Goal: Use online tool/utility: Utilize a website feature to perform a specific function

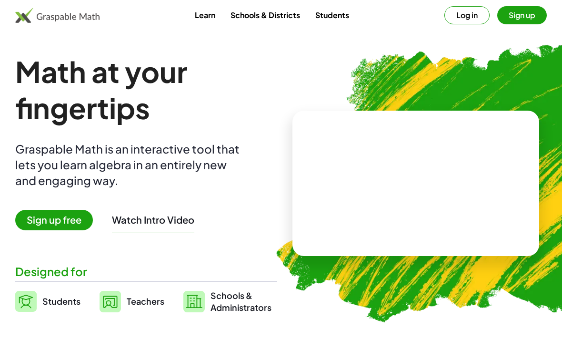
click at [465, 23] on button "Log in" at bounding box center [466, 15] width 45 height 18
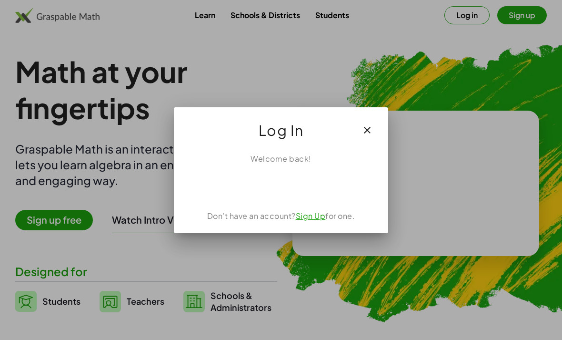
click at [301, 185] on div "Sign in with Google. Opens in new tab" at bounding box center [281, 185] width 88 height 21
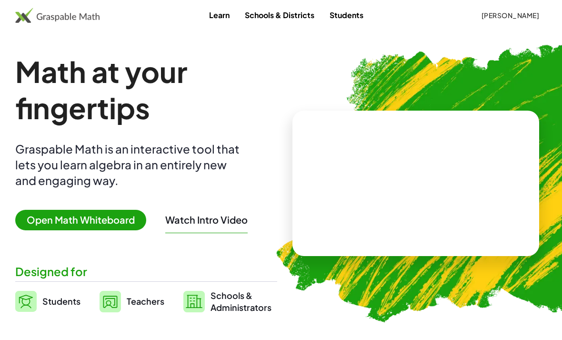
click at [103, 217] on span "Open Math Whiteboard" at bounding box center [80, 220] width 131 height 20
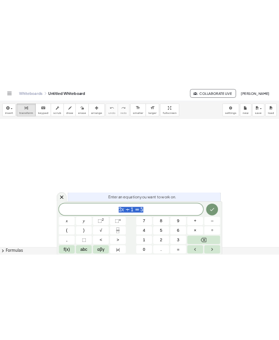
scroll to position [28, 0]
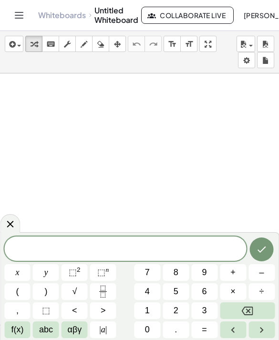
click at [180, 317] on button "2" at bounding box center [175, 310] width 26 height 17
click at [109, 291] on icon "Fraction" at bounding box center [103, 291] width 12 height 12
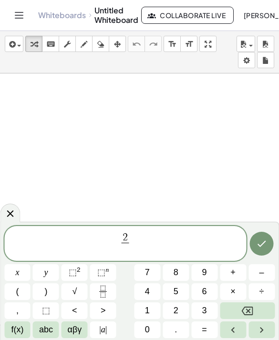
click at [202, 315] on span "3" at bounding box center [204, 310] width 5 height 13
click at [254, 330] on button "Right arrow" at bounding box center [261, 329] width 26 height 17
click at [264, 277] on button "–" at bounding box center [261, 272] width 26 height 17
click at [184, 275] on button "8" at bounding box center [175, 272] width 26 height 17
click at [106, 288] on icon "Fraction" at bounding box center [103, 291] width 12 height 12
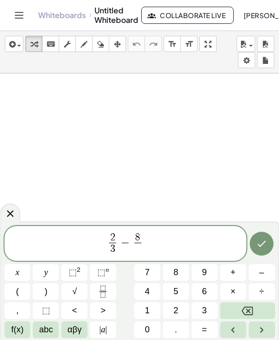
click at [154, 302] on button "1" at bounding box center [147, 310] width 26 height 17
click at [178, 298] on button "5" at bounding box center [175, 291] width 26 height 17
click at [261, 249] on icon "Done" at bounding box center [261, 243] width 11 height 11
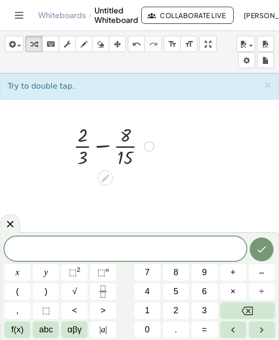
click at [179, 274] on button "8" at bounding box center [175, 272] width 26 height 17
click at [106, 291] on rect "Fraction" at bounding box center [102, 291] width 7 height 0
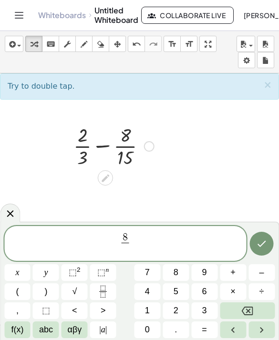
click at [20, 271] on button "x" at bounding box center [17, 272] width 26 height 17
click at [262, 310] on button "Backspace" at bounding box center [247, 310] width 55 height 17
click at [267, 309] on button "Backspace" at bounding box center [247, 310] width 55 height 17
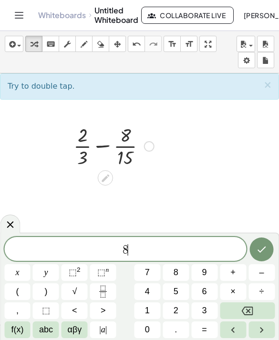
click at [19, 276] on span "x" at bounding box center [17, 272] width 4 height 13
click at [115, 284] on button "Fraction" at bounding box center [103, 291] width 26 height 17
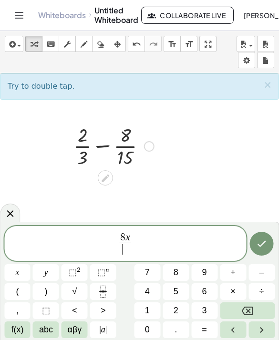
click at [177, 306] on span "2" at bounding box center [175, 310] width 5 height 13
click at [134, 237] on span "8 x 2 ​ ​" at bounding box center [124, 243] width 241 height 25
click at [128, 241] on var "x" at bounding box center [127, 236] width 5 height 11
click at [265, 327] on icon "Right arrow" at bounding box center [261, 329] width 11 height 11
click at [236, 271] on button "+" at bounding box center [233, 272] width 26 height 17
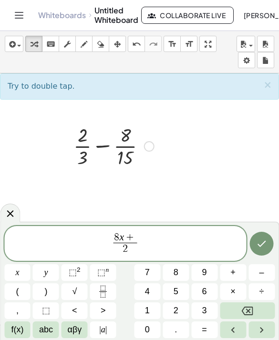
click at [156, 267] on button "7" at bounding box center [147, 272] width 26 height 17
click at [155, 247] on span "8 x + 7 ​ 2 ​" at bounding box center [124, 243] width 241 height 25
click at [201, 327] on button "=" at bounding box center [204, 329] width 26 height 17
click at [206, 303] on button "3" at bounding box center [204, 310] width 26 height 17
click at [20, 272] on button "x" at bounding box center [17, 272] width 26 height 17
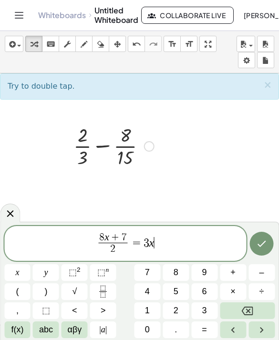
click at [271, 271] on button "–" at bounding box center [261, 272] width 26 height 17
click at [153, 286] on button "4" at bounding box center [147, 291] width 26 height 17
click at [266, 239] on icon "Done" at bounding box center [261, 243] width 11 height 11
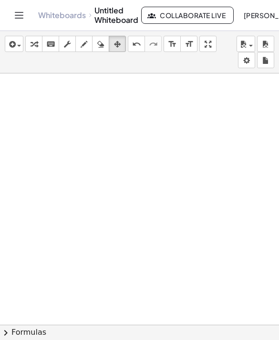
scroll to position [135, 0]
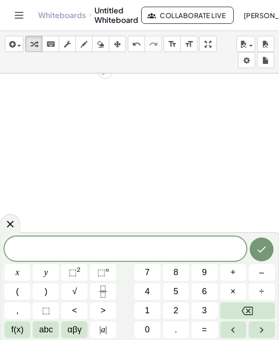
click at [179, 293] on button "5" at bounding box center [175, 291] width 26 height 17
click at [106, 288] on icon "Fraction" at bounding box center [103, 291] width 12 height 12
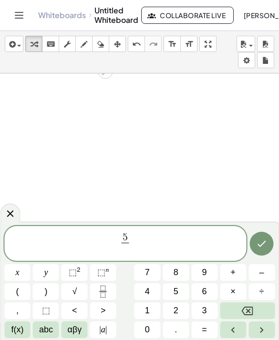
click at [151, 292] on button "4" at bounding box center [147, 291] width 26 height 17
click at [262, 326] on icon "Right arrow" at bounding box center [261, 329] width 11 height 11
click at [24, 272] on button "x" at bounding box center [17, 272] width 26 height 17
click at [236, 271] on button "+" at bounding box center [233, 272] width 26 height 17
click at [179, 293] on button "5" at bounding box center [175, 291] width 26 height 17
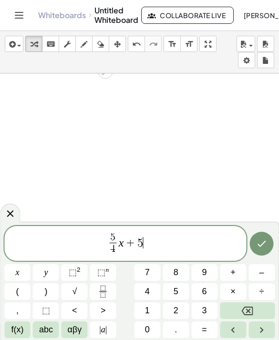
click at [203, 326] on span "=" at bounding box center [203, 329] width 5 height 13
click at [260, 274] on span "–" at bounding box center [261, 272] width 5 height 13
click at [149, 274] on span "7" at bounding box center [147, 272] width 5 height 13
click at [268, 248] on button "Done" at bounding box center [262, 243] width 24 height 24
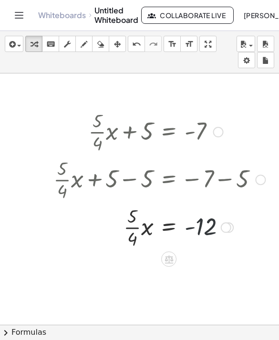
scroll to position [204, 0]
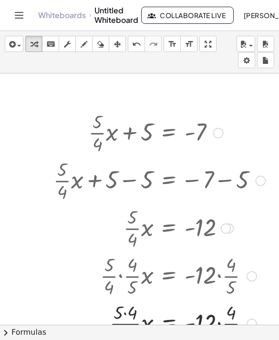
click at [129, 273] on div at bounding box center [154, 275] width 231 height 48
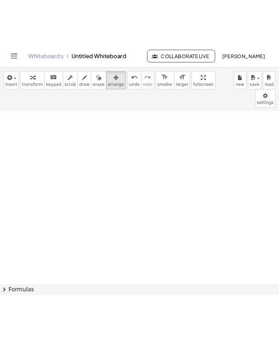
scroll to position [246, 0]
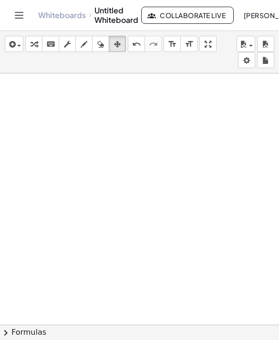
click at [32, 50] on button "transform" at bounding box center [33, 44] width 17 height 16
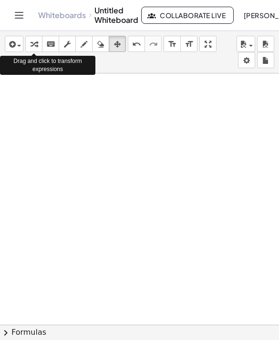
scroll to position [248, 0]
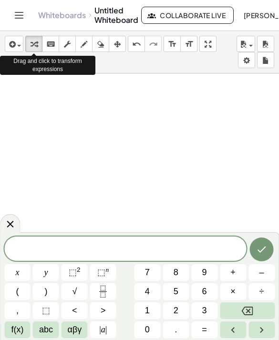
click at [183, 295] on button "5" at bounding box center [175, 291] width 26 height 17
click at [101, 297] on icon "Fraction" at bounding box center [102, 294] width 5 height 5
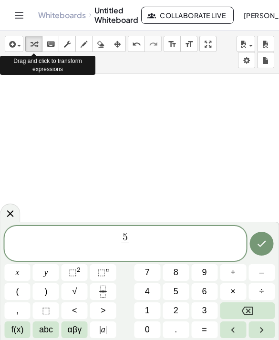
click at [153, 271] on button "7" at bounding box center [147, 272] width 26 height 17
click at [266, 326] on icon "Right arrow" at bounding box center [261, 329] width 11 height 11
click at [20, 278] on button "x" at bounding box center [17, 272] width 26 height 17
click at [208, 328] on button "=" at bounding box center [204, 329] width 26 height 17
click at [179, 313] on button "2" at bounding box center [175, 310] width 26 height 17
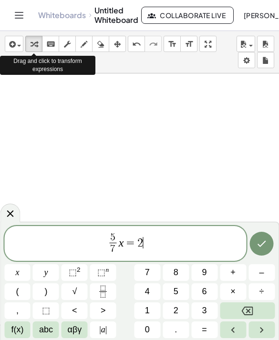
click at [152, 323] on button "0" at bounding box center [147, 329] width 26 height 17
click at [271, 240] on button "Done" at bounding box center [262, 243] width 24 height 24
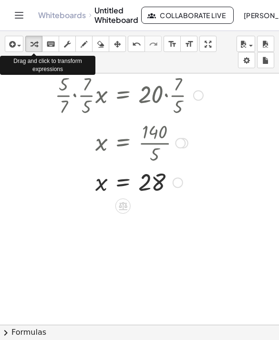
scroll to position [394, 0]
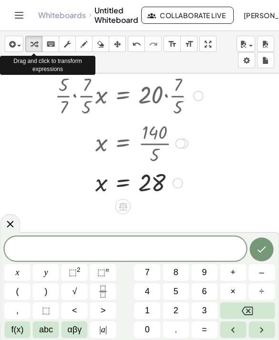
click at [72, 238] on div at bounding box center [124, 248] width 241 height 24
click at [112, 295] on button "Fraction" at bounding box center [103, 291] width 26 height 17
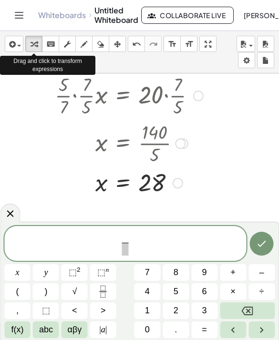
click at [24, 274] on button "x" at bounding box center [17, 272] width 26 height 17
click at [127, 248] on span at bounding box center [124, 248] width 7 height 13
click at [204, 308] on span "3" at bounding box center [204, 310] width 5 height 13
click at [261, 324] on icon "Right arrow" at bounding box center [261, 329] width 11 height 11
click at [205, 331] on span "=" at bounding box center [203, 329] width 5 height 13
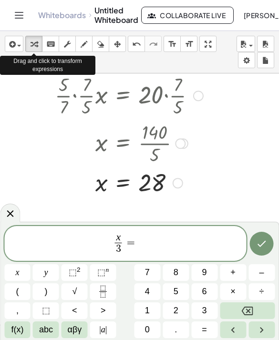
click at [148, 292] on span "4" at bounding box center [147, 291] width 5 height 13
click at [263, 246] on icon "Done" at bounding box center [261, 243] width 11 height 11
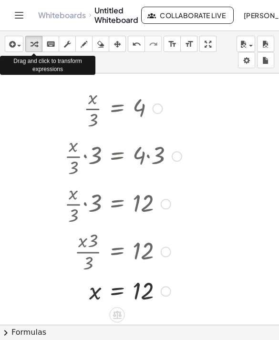
scroll to position [564, 0]
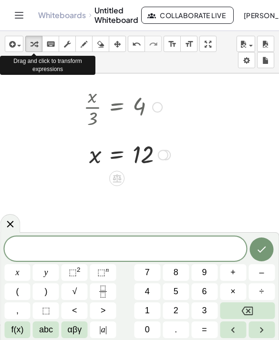
click at [21, 271] on button "x" at bounding box center [17, 272] width 26 height 17
click at [105, 284] on button "Fraction" at bounding box center [103, 291] width 26 height 17
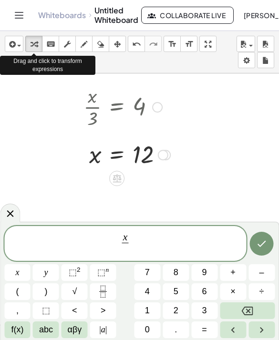
click at [265, 271] on button "–" at bounding box center [261, 272] width 26 height 17
click at [207, 287] on button "6" at bounding box center [204, 291] width 26 height 17
click at [259, 328] on icon "Right arrow" at bounding box center [261, 329] width 11 height 11
click at [203, 328] on span "=" at bounding box center [203, 329] width 5 height 13
click at [268, 266] on button "–" at bounding box center [261, 272] width 26 height 17
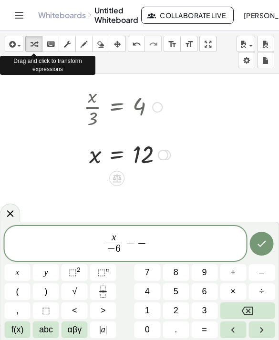
click at [211, 305] on button "3" at bounding box center [204, 310] width 26 height 17
click at [267, 241] on icon "Done" at bounding box center [261, 243] width 11 height 11
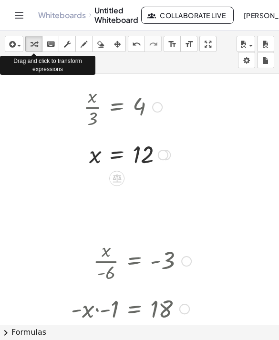
click at [119, 310] on div at bounding box center [131, 307] width 130 height 32
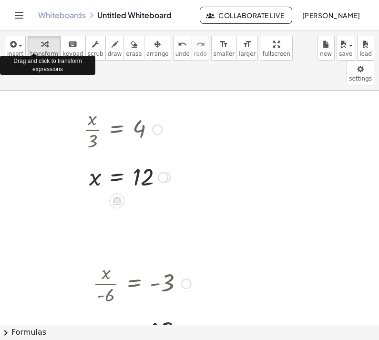
scroll to position [562, 0]
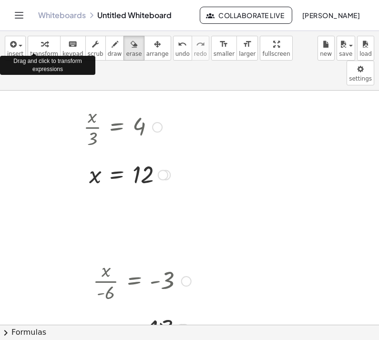
click at [162, 43] on button "arrange" at bounding box center [157, 48] width 27 height 25
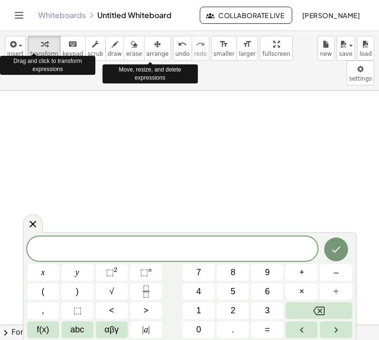
scroll to position [264, 0]
click at [241, 297] on button "5" at bounding box center [233, 291] width 32 height 17
click at [150, 286] on icon "Fraction" at bounding box center [146, 291] width 12 height 12
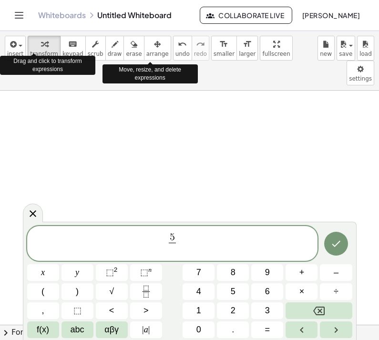
click at [239, 274] on button "8" at bounding box center [233, 272] width 32 height 17
click at [338, 331] on icon "Right arrow" at bounding box center [335, 329] width 11 height 11
click at [53, 267] on button "x" at bounding box center [43, 272] width 32 height 17
click at [306, 271] on button "+" at bounding box center [301, 272] width 32 height 17
click at [207, 289] on button "4" at bounding box center [198, 291] width 32 height 17
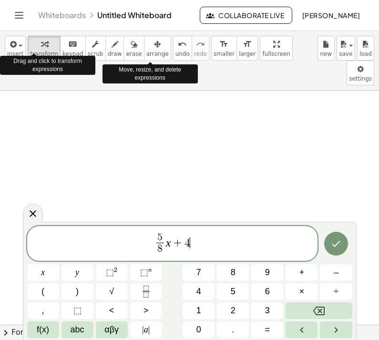
click at [269, 323] on span "=" at bounding box center [267, 329] width 5 height 13
click at [207, 309] on button "1" at bounding box center [198, 310] width 32 height 17
click at [203, 286] on button "4" at bounding box center [198, 291] width 32 height 17
click at [339, 243] on icon "Done" at bounding box center [335, 243] width 11 height 11
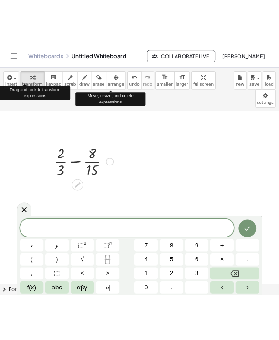
scroll to position [0, 0]
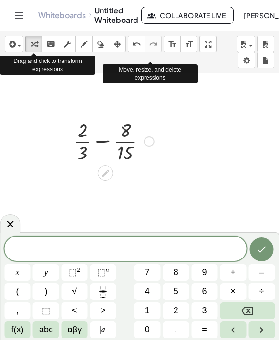
click at [16, 222] on div at bounding box center [10, 223] width 20 height 19
click at [180, 287] on button "5" at bounding box center [175, 291] width 26 height 17
click at [108, 291] on icon "Fraction" at bounding box center [103, 291] width 12 height 12
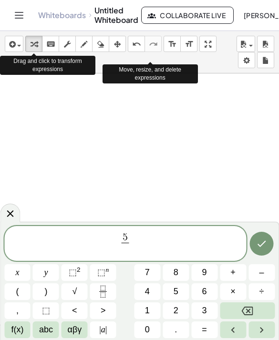
click at [184, 267] on button "8" at bounding box center [175, 272] width 26 height 17
click at [268, 323] on button "Right arrow" at bounding box center [261, 329] width 26 height 17
click at [19, 271] on span "x" at bounding box center [17, 272] width 4 height 13
click at [235, 267] on span "+" at bounding box center [232, 272] width 5 height 13
click at [153, 290] on button "4" at bounding box center [147, 291] width 26 height 17
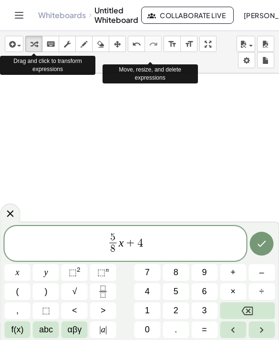
click at [264, 245] on icon "Done" at bounding box center [261, 243] width 11 height 11
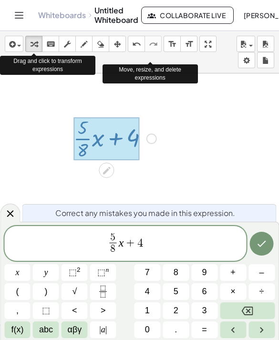
click at [170, 243] on span "5 8 ​ x + 4" at bounding box center [124, 243] width 241 height 25
click at [203, 319] on button "3" at bounding box center [204, 310] width 26 height 17
click at [252, 298] on button "÷" at bounding box center [261, 291] width 26 height 17
click at [256, 307] on button "Backspace" at bounding box center [247, 310] width 55 height 17
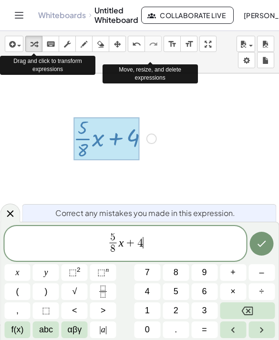
click at [254, 308] on button "Backspace" at bounding box center [247, 310] width 55 height 17
click at [209, 322] on button "=" at bounding box center [204, 329] width 26 height 17
click at [154, 310] on button "1" at bounding box center [147, 310] width 26 height 17
click at [154, 309] on button "1" at bounding box center [147, 310] width 26 height 17
click at [245, 304] on button "Backspace" at bounding box center [247, 310] width 55 height 17
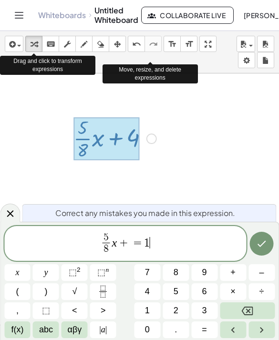
click at [150, 287] on button "4" at bounding box center [147, 291] width 26 height 17
click at [266, 245] on icon "Done" at bounding box center [261, 243] width 11 height 11
click at [268, 241] on button "Done" at bounding box center [262, 243] width 24 height 24
click at [259, 249] on icon "Done" at bounding box center [261, 243] width 11 height 11
click at [262, 240] on icon "Done" at bounding box center [261, 243] width 11 height 11
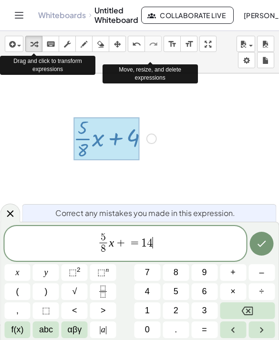
click at [267, 242] on button "Done" at bounding box center [262, 243] width 24 height 24
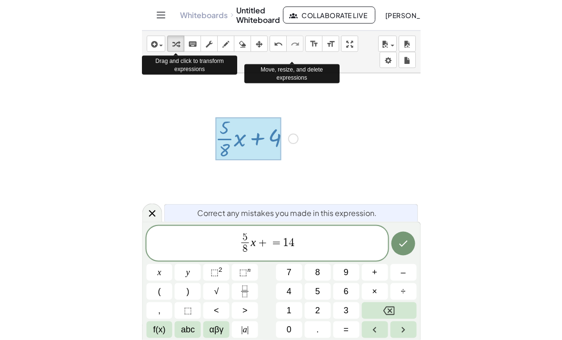
scroll to position [30, 0]
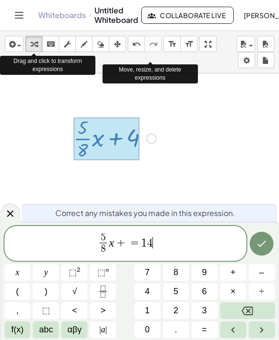
click at [263, 312] on button "Backspace" at bounding box center [247, 310] width 55 height 17
click at [151, 290] on button "4" at bounding box center [147, 291] width 26 height 17
click at [267, 239] on icon "Done" at bounding box center [261, 243] width 11 height 11
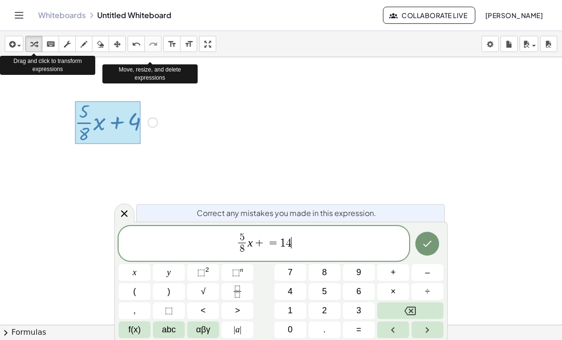
scroll to position [0, 0]
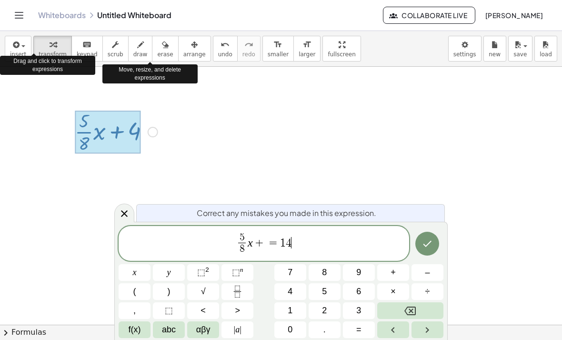
click at [427, 241] on icon "Done" at bounding box center [426, 243] width 11 height 11
click at [429, 244] on icon "Done" at bounding box center [427, 244] width 9 height 6
click at [329, 240] on span "5 8 ​ x + = 1 4 ​" at bounding box center [264, 243] width 291 height 25
click at [418, 305] on button "Backspace" at bounding box center [410, 310] width 66 height 17
click at [303, 291] on button "4" at bounding box center [290, 291] width 32 height 17
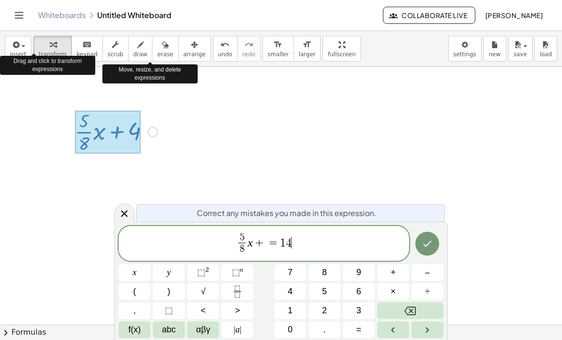
click at [436, 242] on button "Done" at bounding box center [427, 243] width 24 height 24
click at [121, 216] on icon at bounding box center [124, 213] width 7 height 7
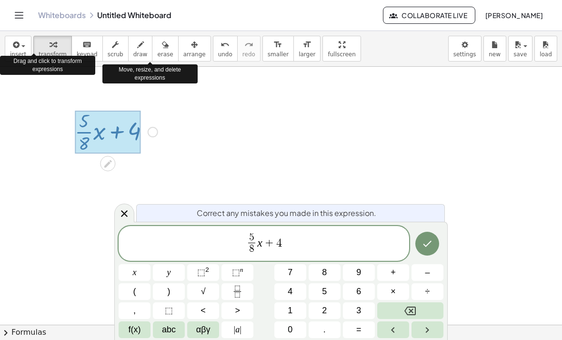
click at [308, 234] on span "5 8 ​ x + 4" at bounding box center [264, 243] width 291 height 25
click at [281, 242] on span "4" at bounding box center [279, 242] width 6 height 11
click at [357, 334] on span "=" at bounding box center [358, 329] width 5 height 13
click at [361, 323] on span "=" at bounding box center [358, 329] width 5 height 13
click at [421, 311] on button "Backspace" at bounding box center [410, 310] width 66 height 17
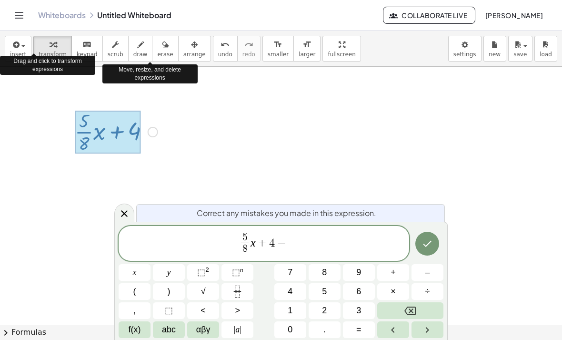
click at [295, 313] on button "1" at bounding box center [290, 310] width 32 height 17
click at [303, 289] on button "4" at bounding box center [290, 291] width 32 height 17
click at [425, 244] on icon "Done" at bounding box center [426, 243] width 11 height 11
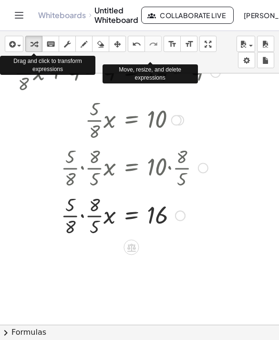
scroll to position [115, 0]
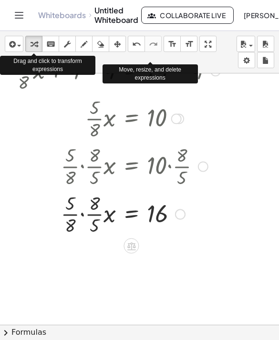
click at [79, 172] on div at bounding box center [120, 165] width 221 height 48
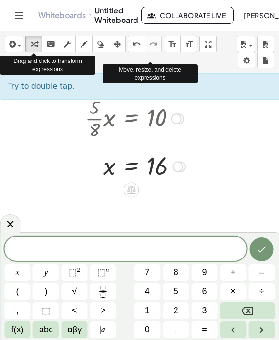
click at [203, 311] on span "3" at bounding box center [204, 310] width 5 height 13
click at [106, 294] on icon "Fraction" at bounding box center [103, 291] width 12 height 12
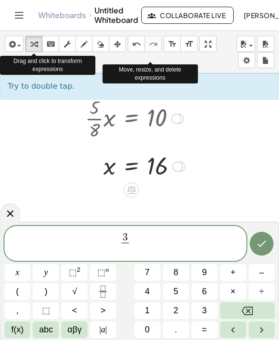
click at [154, 293] on button "4" at bounding box center [147, 291] width 26 height 17
click at [265, 335] on icon "Right arrow" at bounding box center [261, 329] width 11 height 11
click at [22, 272] on button "x" at bounding box center [17, 272] width 26 height 17
click at [232, 271] on span "+" at bounding box center [232, 272] width 5 height 13
click at [209, 275] on button "9" at bounding box center [204, 272] width 26 height 17
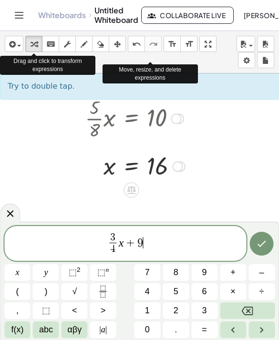
click at [111, 291] on button "Fraction" at bounding box center [103, 291] width 26 height 17
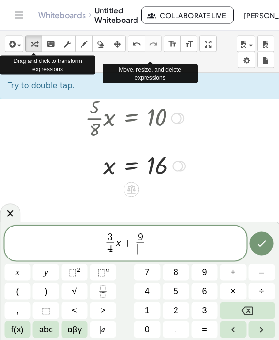
scroll to position [0, 0]
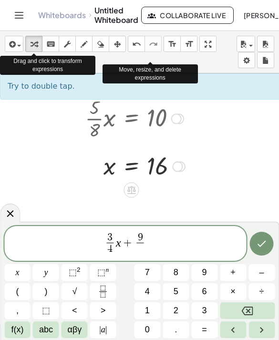
click at [151, 288] on button "4" at bounding box center [147, 291] width 26 height 17
click at [264, 330] on icon "Right arrow" at bounding box center [261, 329] width 11 height 11
click at [206, 331] on span "=" at bounding box center [203, 329] width 5 height 13
click at [205, 277] on span "9" at bounding box center [204, 272] width 5 height 13
click at [271, 243] on button "Done" at bounding box center [262, 243] width 24 height 24
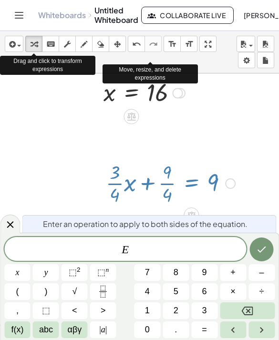
click at [2, 227] on div at bounding box center [10, 223] width 20 height 19
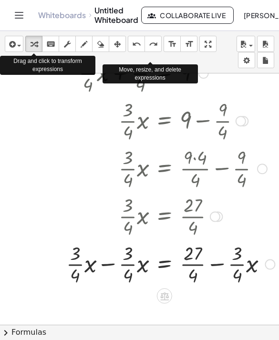
scroll to position [298, 28]
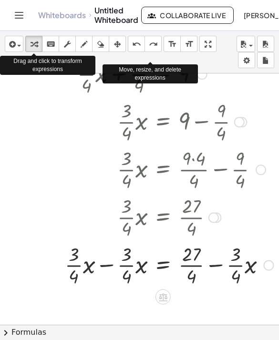
click at [261, 165] on div at bounding box center [260, 169] width 10 height 10
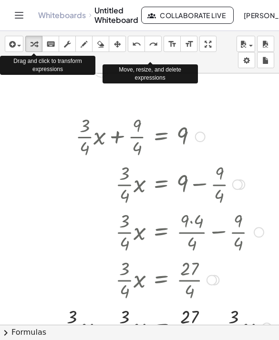
scroll to position [233, 30]
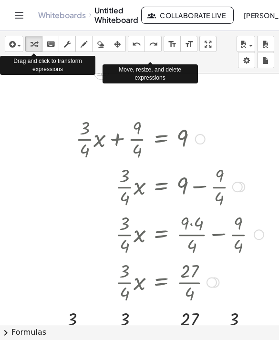
click at [206, 136] on div at bounding box center [167, 138] width 218 height 48
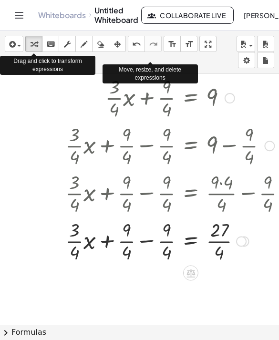
scroll to position [276, 0]
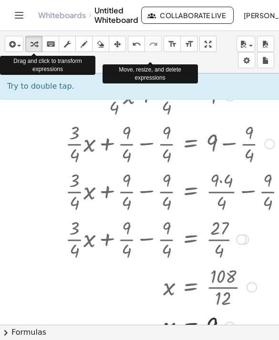
click at [100, 51] on button "erase" at bounding box center [100, 44] width 17 height 16
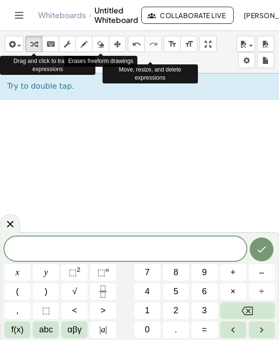
click at [145, 310] on span "1" at bounding box center [147, 310] width 5 height 13
click at [105, 285] on icon "Fraction" at bounding box center [103, 291] width 12 height 12
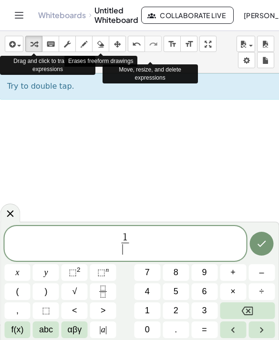
click at [208, 310] on button "3" at bounding box center [204, 310] width 26 height 17
click at [257, 327] on icon "Right arrow" at bounding box center [261, 329] width 11 height 11
click at [17, 275] on span "x" at bounding box center [17, 272] width 4 height 13
click at [237, 271] on button "+" at bounding box center [233, 272] width 26 height 17
click at [180, 285] on button "5" at bounding box center [175, 291] width 26 height 17
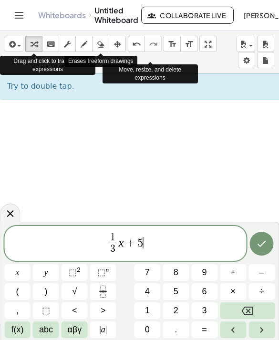
click at [209, 325] on button "=" at bounding box center [204, 329] width 26 height 17
click at [176, 273] on span "8" at bounding box center [175, 272] width 5 height 13
click at [264, 243] on icon "Done" at bounding box center [261, 243] width 11 height 11
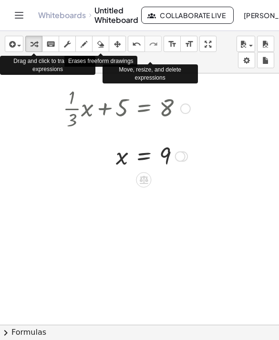
scroll to position [335, 30]
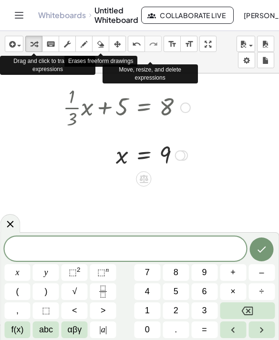
click at [179, 312] on button "2" at bounding box center [175, 310] width 26 height 17
click at [111, 289] on button "Fraction" at bounding box center [103, 291] width 26 height 17
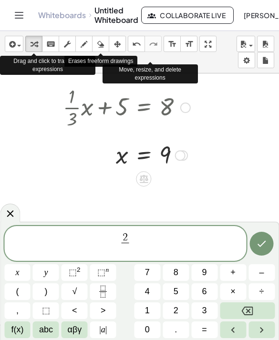
click at [183, 291] on button "5" at bounding box center [175, 291] width 26 height 17
click at [263, 327] on icon "Right arrow" at bounding box center [261, 329] width 11 height 11
click at [22, 270] on button "x" at bounding box center [17, 272] width 26 height 17
click at [238, 273] on button "+" at bounding box center [233, 272] width 26 height 17
click at [177, 309] on span "2" at bounding box center [175, 310] width 5 height 13
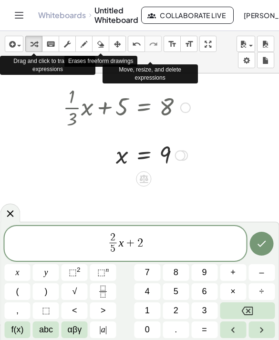
click at [111, 293] on button "Fraction" at bounding box center [103, 291] width 26 height 17
click at [208, 316] on button "3" at bounding box center [204, 310] width 26 height 17
click at [181, 246] on span "2 5 ​ x + 2 3 ​ ​" at bounding box center [124, 243] width 241 height 25
click at [206, 324] on span "=" at bounding box center [203, 329] width 5 height 13
click at [181, 275] on button "8" at bounding box center [175, 272] width 26 height 17
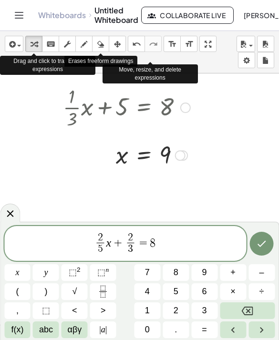
click at [155, 253] on span "2 5 ​ x + 2 3 ​ = 8 ​" at bounding box center [124, 243] width 241 height 25
click at [108, 287] on icon "Fraction" at bounding box center [103, 291] width 12 height 12
click at [211, 309] on button "3" at bounding box center [204, 310] width 26 height 17
click at [261, 247] on icon "Done" at bounding box center [261, 243] width 11 height 11
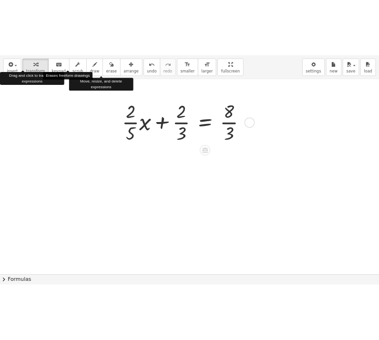
scroll to position [462, 0]
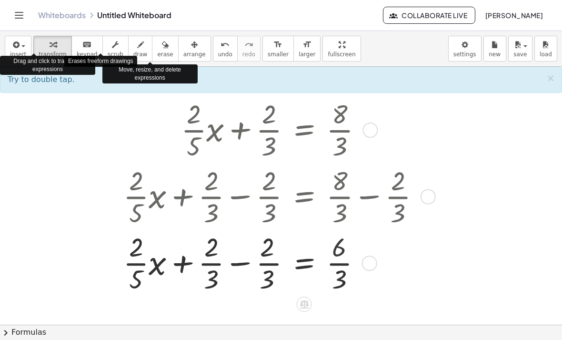
click at [240, 136] on div at bounding box center [276, 129] width 314 height 67
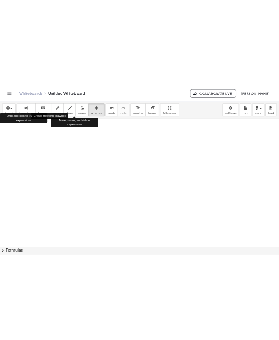
scroll to position [31, 0]
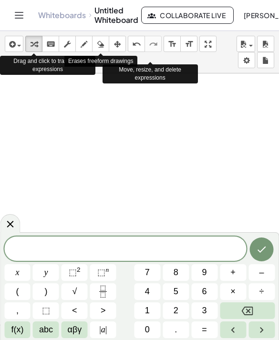
click at [185, 303] on button "2" at bounding box center [175, 310] width 26 height 17
click at [109, 289] on button "Fraction" at bounding box center [103, 291] width 26 height 17
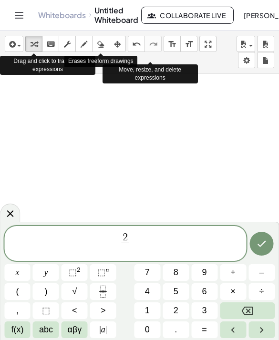
click at [205, 309] on span "3" at bounding box center [204, 310] width 5 height 13
click at [151, 244] on span "2 3 ​ ​" at bounding box center [124, 243] width 241 height 25
click at [243, 291] on button "×" at bounding box center [233, 291] width 26 height 17
click at [150, 310] on button "1" at bounding box center [147, 310] width 26 height 17
click at [114, 291] on button "Fraction" at bounding box center [103, 291] width 26 height 17
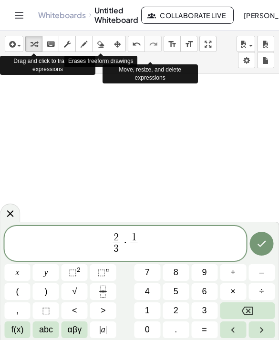
click at [179, 293] on button "5" at bounding box center [175, 291] width 26 height 17
click at [261, 244] on icon "Done" at bounding box center [261, 243] width 11 height 11
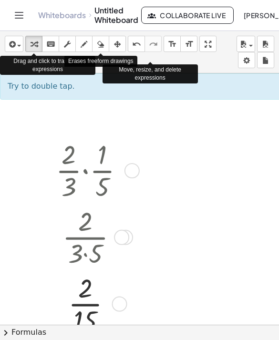
click at [64, 191] on div at bounding box center [93, 169] width 85 height 67
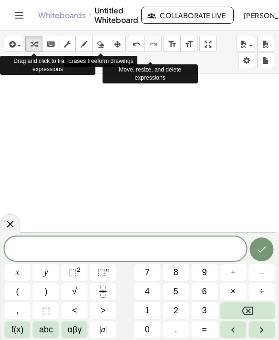
scroll to position [37, 0]
click at [146, 308] on span "1" at bounding box center [147, 310] width 5 height 13
click at [105, 285] on button "Fraction" at bounding box center [103, 291] width 26 height 17
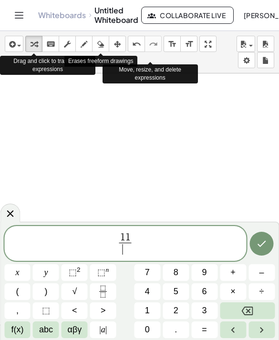
click at [152, 312] on button "1" at bounding box center [147, 310] width 26 height 17
click at [178, 307] on button "2" at bounding box center [175, 310] width 26 height 17
click at [21, 270] on button "x" at bounding box center [17, 272] width 26 height 17
click at [154, 237] on span "1 1 1 2 x ​ ​" at bounding box center [124, 243] width 241 height 25
click at [230, 275] on span "+" at bounding box center [232, 272] width 5 height 13
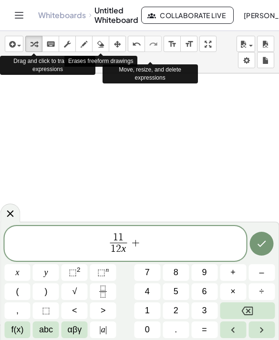
click at [174, 295] on span "5" at bounding box center [175, 291] width 5 height 13
click at [206, 327] on span "=" at bounding box center [203, 329] width 5 height 13
click at [178, 309] on button "2" at bounding box center [175, 310] width 26 height 17
click at [137, 273] on button "7" at bounding box center [147, 272] width 26 height 17
click at [263, 244] on icon "Done" at bounding box center [261, 243] width 11 height 11
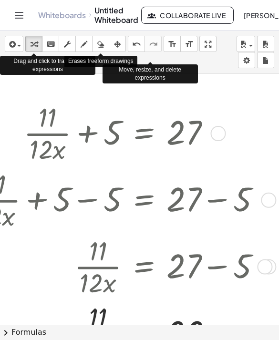
scroll to position [84, 41]
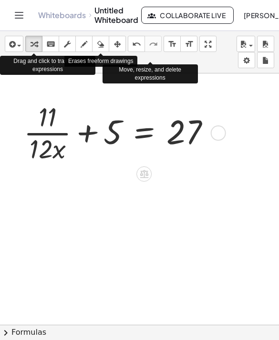
click at [222, 120] on div at bounding box center [120, 132] width 203 height 67
click at [223, 128] on div "Go back to this line Copy line as LaTeX Copy derivation as LaTeX" at bounding box center [218, 132] width 15 height 15
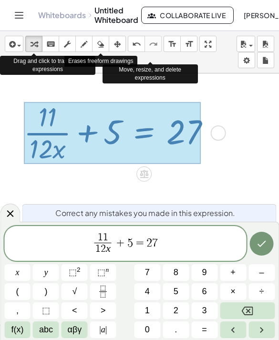
click at [118, 243] on span "+" at bounding box center [120, 242] width 14 height 11
click at [117, 254] on span "1 1 1 2 x ​ ​ + 5 = 2 7" at bounding box center [124, 243] width 241 height 25
click at [240, 325] on button "Left arrow" at bounding box center [233, 329] width 26 height 17
click at [256, 310] on button "Backspace" at bounding box center [247, 310] width 55 height 17
click at [266, 327] on icon "Right arrow" at bounding box center [261, 329] width 11 height 11
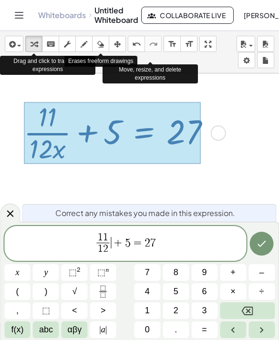
click at [24, 269] on button "x" at bounding box center [17, 272] width 26 height 17
click at [258, 241] on icon "Done" at bounding box center [261, 243] width 11 height 11
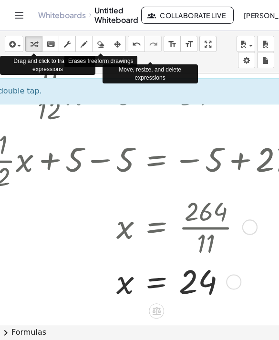
scroll to position [136, 30]
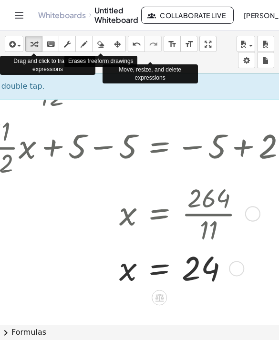
click at [278, 222] on div at bounding box center [155, 213] width 351 height 67
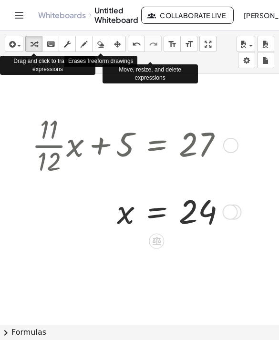
scroll to position [70, 33]
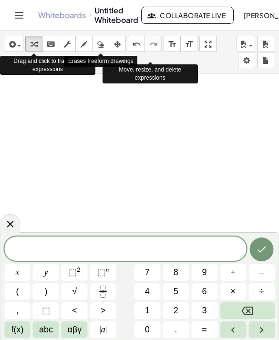
click at [180, 307] on button "2" at bounding box center [175, 310] width 26 height 17
click at [179, 307] on button "2" at bounding box center [175, 310] width 26 height 17
click at [271, 290] on button "÷" at bounding box center [261, 291] width 26 height 17
click at [151, 286] on button "4" at bounding box center [147, 291] width 26 height 17
click at [268, 249] on button "Done" at bounding box center [262, 249] width 24 height 24
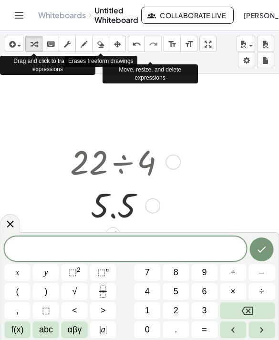
click at [145, 265] on button "7" at bounding box center [147, 272] width 26 height 17
click at [253, 310] on button "Backspace" at bounding box center [247, 310] width 55 height 17
click at [156, 291] on button "4" at bounding box center [147, 291] width 26 height 17
click at [262, 292] on span "÷" at bounding box center [261, 291] width 5 height 13
click at [174, 311] on span "2" at bounding box center [175, 310] width 5 height 13
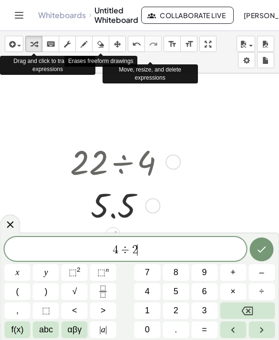
click at [173, 311] on span "2" at bounding box center [175, 310] width 5 height 13
click at [263, 250] on icon "Done" at bounding box center [261, 248] width 11 height 11
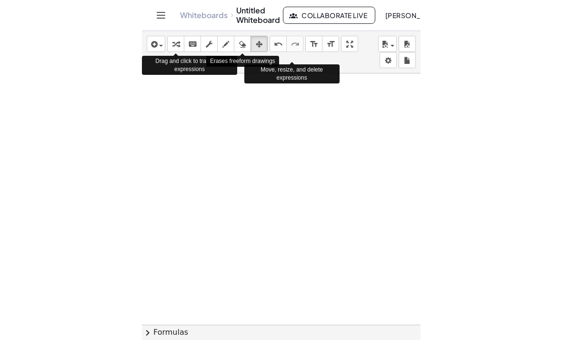
scroll to position [68, 32]
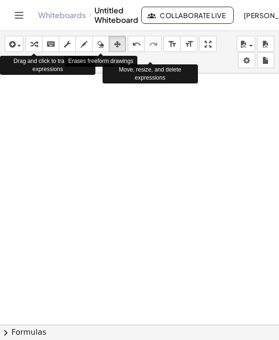
click at [34, 50] on button "transform" at bounding box center [33, 44] width 17 height 16
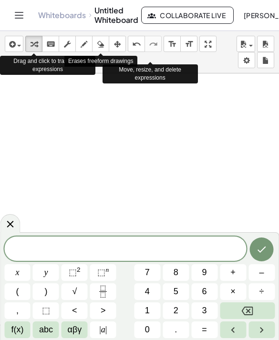
click at [150, 295] on button "4" at bounding box center [147, 291] width 26 height 17
click at [110, 289] on button "Fraction" at bounding box center [103, 291] width 26 height 17
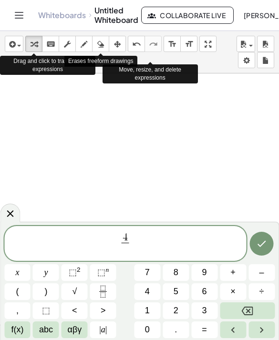
click at [208, 291] on button "6" at bounding box center [204, 291] width 26 height 17
click at [152, 245] on span "4 6 ​ ​" at bounding box center [124, 243] width 241 height 25
click at [262, 292] on span "÷" at bounding box center [261, 291] width 5 height 13
click at [151, 311] on button "1" at bounding box center [147, 310] width 26 height 17
click at [180, 308] on button "2" at bounding box center [175, 310] width 26 height 17
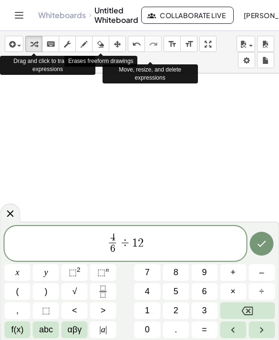
click at [258, 243] on icon "Done" at bounding box center [261, 243] width 11 height 11
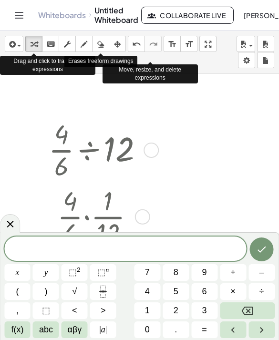
scroll to position [124, 18]
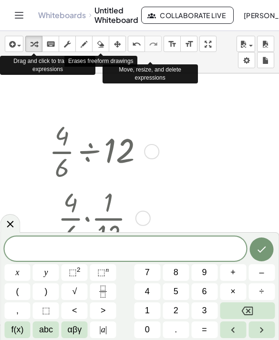
click at [162, 147] on div "· · 4 · 6 ÷ 12 · · 4 · 6 · · 1 · 12 · 4 · 1 · 6 · 12 · 4 · 6 · 12 · 4 · 72 · 4 …" at bounding box center [101, 250] width 133 height 271
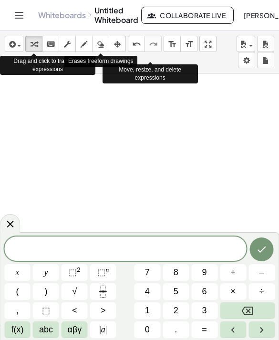
click at [157, 288] on button "4" at bounding box center [147, 291] width 26 height 17
click at [101, 287] on icon "Fraction" at bounding box center [103, 291] width 12 height 12
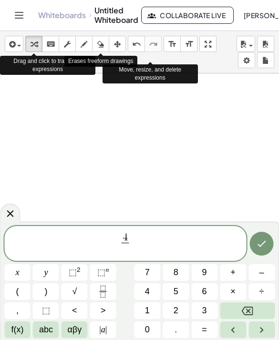
click at [210, 285] on button "6" at bounding box center [204, 291] width 26 height 17
click at [152, 241] on span "4 6 ​ ​" at bounding box center [124, 243] width 241 height 25
click at [210, 325] on button "=" at bounding box center [204, 329] width 26 height 17
click at [152, 299] on button "4" at bounding box center [147, 291] width 26 height 17
click at [182, 298] on button "5" at bounding box center [175, 291] width 26 height 17
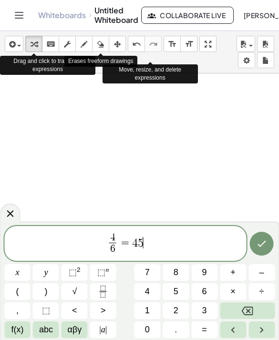
click at [251, 309] on icon "Backspace" at bounding box center [246, 310] width 11 height 11
click at [151, 307] on button "1" at bounding box center [147, 310] width 26 height 17
click at [192, 306] on button "3" at bounding box center [204, 310] width 26 height 17
click at [259, 306] on button "Backspace" at bounding box center [247, 310] width 55 height 17
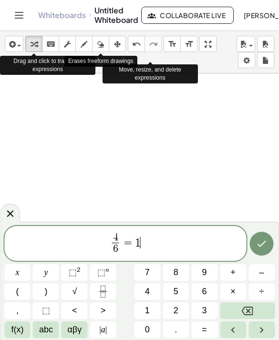
click at [175, 302] on button "2" at bounding box center [175, 310] width 26 height 17
click at [268, 248] on button "Done" at bounding box center [262, 243] width 24 height 24
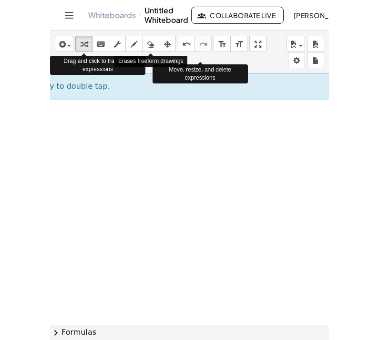
scroll to position [197, 11]
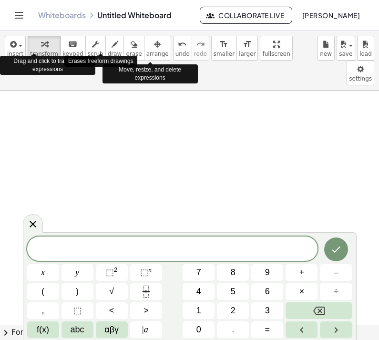
click at [272, 310] on button "3" at bounding box center [267, 310] width 32 height 17
click at [150, 291] on icon "Fraction" at bounding box center [146, 291] width 12 height 12
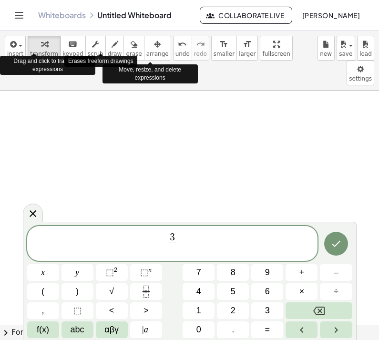
click at [203, 305] on button "1" at bounding box center [198, 310] width 32 height 17
click at [237, 314] on button "2" at bounding box center [233, 310] width 32 height 17
click at [340, 328] on icon "Right arrow" at bounding box center [335, 329] width 11 height 11
click at [310, 272] on button "+" at bounding box center [301, 272] width 32 height 17
click at [206, 306] on button "1" at bounding box center [198, 310] width 32 height 17
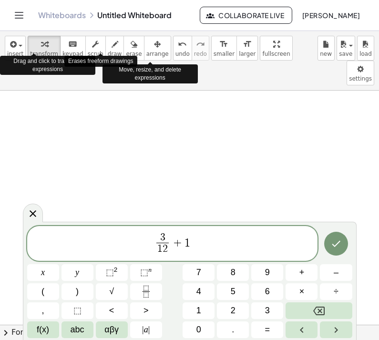
click at [148, 294] on icon "Fraction" at bounding box center [145, 294] width 5 height 5
click at [208, 308] on button "1" at bounding box center [198, 310] width 32 height 17
click at [241, 308] on button "2" at bounding box center [233, 310] width 32 height 17
click at [331, 325] on icon "Right arrow" at bounding box center [335, 329] width 11 height 11
click at [305, 273] on button "+" at bounding box center [301, 272] width 32 height 17
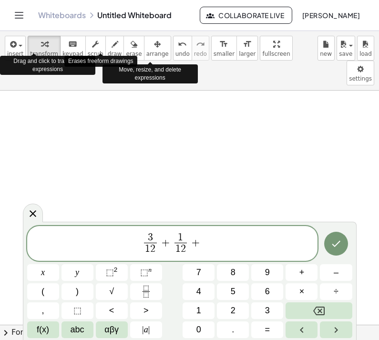
click at [198, 298] on button "4" at bounding box center [198, 291] width 32 height 17
click at [317, 310] on icon "Backspace" at bounding box center [318, 310] width 11 height 11
click at [203, 309] on button "1" at bounding box center [198, 310] width 32 height 17
click at [146, 291] on icon "Fraction" at bounding box center [146, 291] width 12 height 12
click at [203, 293] on button "4" at bounding box center [198, 291] width 32 height 17
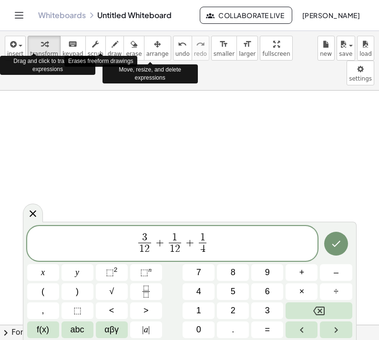
click at [338, 242] on icon "Done" at bounding box center [335, 244] width 9 height 6
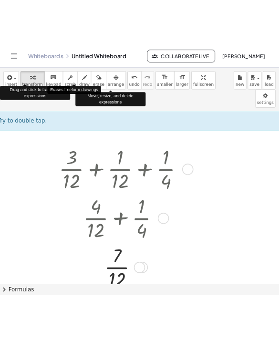
scroll to position [197, 11]
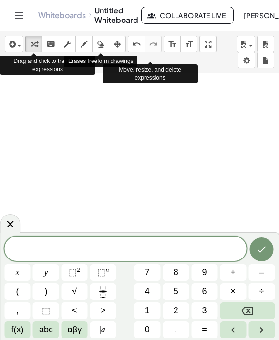
click at [156, 310] on button "1" at bounding box center [147, 310] width 26 height 17
click at [108, 295] on icon "Fraction" at bounding box center [103, 291] width 12 height 12
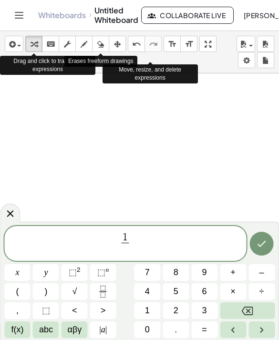
click at [157, 293] on button "4" at bounding box center [147, 291] width 26 height 17
click at [161, 254] on span "1 4 ​ ​" at bounding box center [124, 243] width 241 height 25
click at [234, 270] on span "+" at bounding box center [232, 272] width 5 height 13
click at [180, 311] on button "2" at bounding box center [175, 310] width 26 height 17
click at [107, 290] on icon "Fraction" at bounding box center [103, 291] width 12 height 12
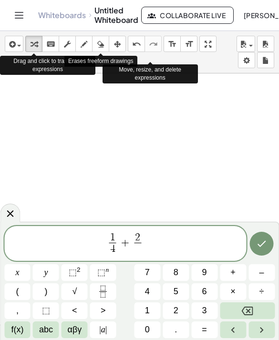
click at [204, 305] on span "3" at bounding box center [204, 310] width 5 height 13
click at [266, 241] on icon "Done" at bounding box center [261, 243] width 11 height 11
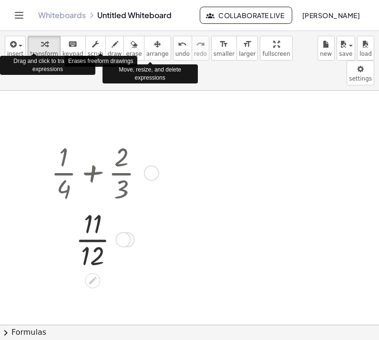
scroll to position [215, 26]
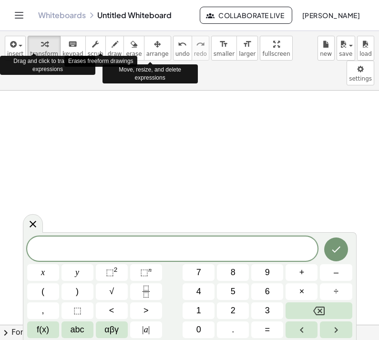
click at [201, 291] on button "4" at bounding box center [198, 291] width 32 height 17
click at [204, 324] on button "0" at bounding box center [198, 329] width 32 height 17
click at [341, 289] on button "÷" at bounding box center [336, 291] width 32 height 17
click at [144, 291] on icon "Fraction" at bounding box center [146, 291] width 12 height 12
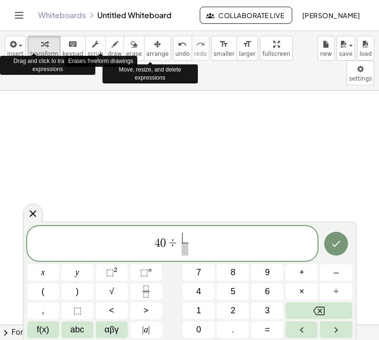
click at [277, 296] on button "6" at bounding box center [267, 291] width 32 height 17
click at [187, 243] on span at bounding box center [184, 248] width 7 height 13
click at [239, 273] on button "8" at bounding box center [233, 272] width 32 height 17
click at [346, 239] on button "Done" at bounding box center [336, 243] width 24 height 24
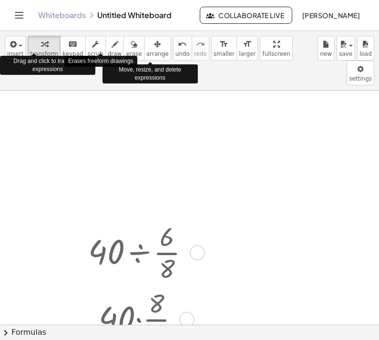
scroll to position [172, 11]
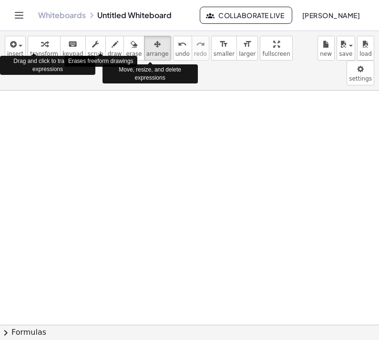
click at [48, 52] on span "transform" at bounding box center [44, 53] width 28 height 7
click at [38, 53] on span "transform" at bounding box center [44, 53] width 28 height 7
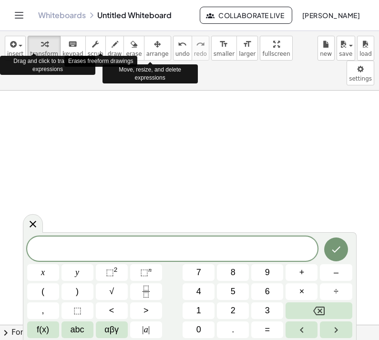
click at [236, 309] on button "2" at bounding box center [233, 310] width 32 height 17
click at [152, 295] on icon "Fraction" at bounding box center [146, 291] width 12 height 12
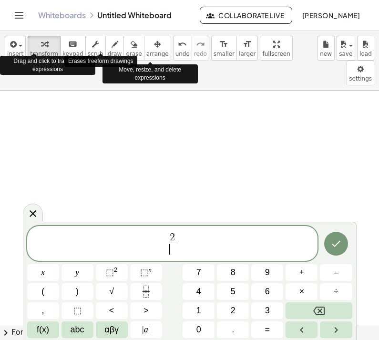
click at [203, 271] on button "7" at bounding box center [198, 272] width 32 height 17
click at [339, 331] on icon "Right arrow" at bounding box center [335, 329] width 11 height 11
click at [343, 326] on button "Right arrow" at bounding box center [336, 329] width 32 height 17
click at [303, 274] on span "+" at bounding box center [301, 272] width 5 height 13
click at [200, 293] on span "4" at bounding box center [198, 291] width 5 height 13
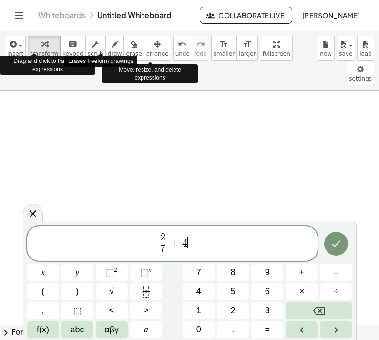
click at [146, 281] on button "⬚ n" at bounding box center [146, 272] width 32 height 17
click at [322, 302] on button "Backspace" at bounding box center [318, 310] width 66 height 17
click at [153, 287] on button "Fraction" at bounding box center [146, 291] width 32 height 17
click at [271, 288] on button "6" at bounding box center [267, 291] width 32 height 17
click at [347, 248] on button "Done" at bounding box center [336, 243] width 24 height 24
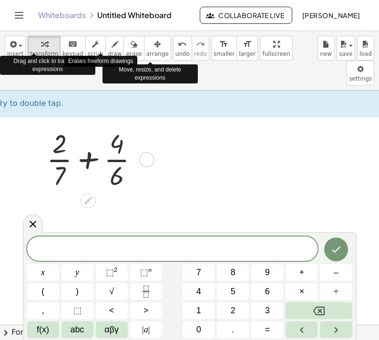
click at [36, 220] on icon at bounding box center [32, 223] width 11 height 11
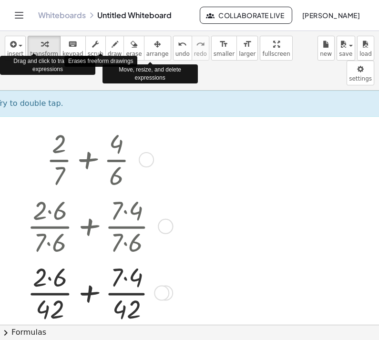
click at [56, 192] on div at bounding box center [95, 225] width 147 height 67
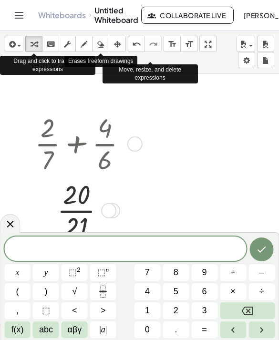
scroll to position [169, 19]
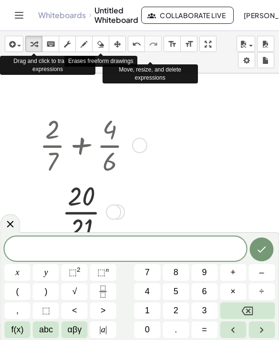
click at [177, 270] on span "8" at bounding box center [175, 272] width 5 height 13
click at [106, 297] on icon "Fraction" at bounding box center [103, 291] width 12 height 12
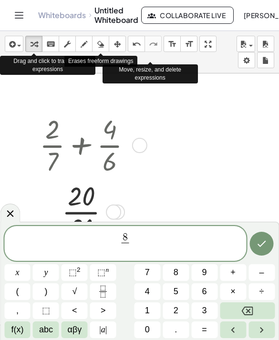
click at [153, 270] on button "7" at bounding box center [147, 272] width 26 height 17
click at [260, 328] on icon "Right arrow" at bounding box center [261, 329] width 11 height 11
click at [237, 271] on button "+" at bounding box center [233, 272] width 26 height 17
click at [150, 271] on button "7" at bounding box center [147, 272] width 26 height 17
click at [107, 291] on icon "Fraction" at bounding box center [103, 291] width 12 height 12
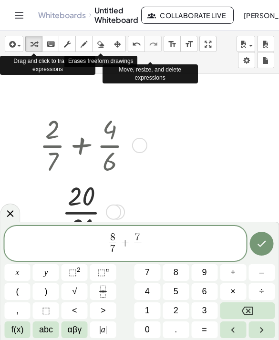
click at [149, 314] on span "1" at bounding box center [147, 310] width 5 height 13
click at [241, 305] on icon "Backspace" at bounding box center [246, 310] width 11 height 11
click at [151, 330] on button "0" at bounding box center [147, 329] width 26 height 17
click at [259, 241] on icon "Done" at bounding box center [261, 243] width 11 height 11
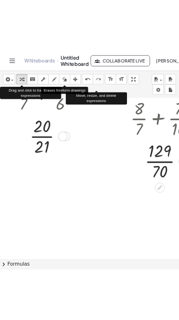
scroll to position [249, 35]
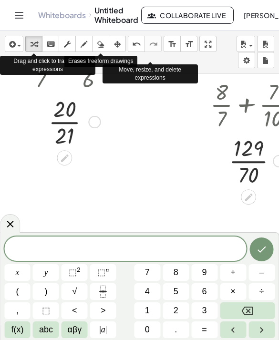
click at [177, 309] on span "2" at bounding box center [175, 310] width 5 height 13
click at [103, 291] on rect "Fraction" at bounding box center [102, 291] width 7 height 0
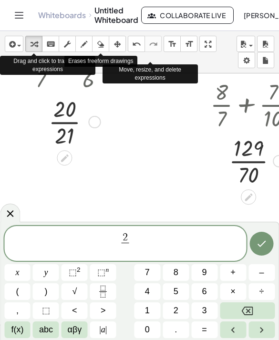
click at [210, 294] on button "6" at bounding box center [204, 291] width 26 height 17
click at [156, 236] on span "2 6 ​ ​" at bounding box center [124, 243] width 241 height 25
click at [206, 272] on span "9" at bounding box center [204, 272] width 5 height 13
click at [244, 297] on button "×" at bounding box center [233, 291] width 26 height 17
click at [258, 307] on button "Backspace" at bounding box center [247, 310] width 55 height 17
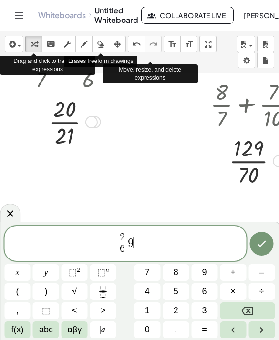
click at [250, 305] on icon "Backspace" at bounding box center [246, 310] width 11 height 11
click at [237, 268] on button "+" at bounding box center [233, 272] width 26 height 17
click at [207, 273] on button "9" at bounding box center [204, 272] width 26 height 17
click at [102, 295] on icon "Fraction" at bounding box center [103, 291] width 12 height 12
click at [209, 292] on button "6" at bounding box center [204, 291] width 26 height 17
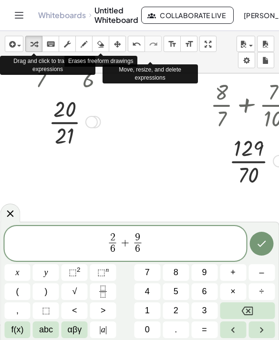
click at [266, 245] on icon "Done" at bounding box center [261, 243] width 11 height 11
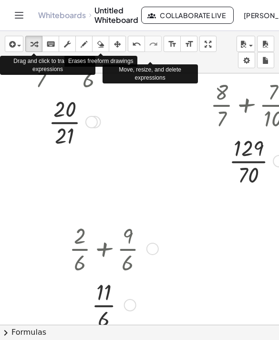
click at [109, 250] on div at bounding box center [111, 248] width 95 height 56
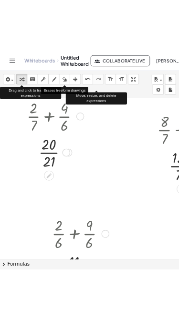
scroll to position [212, 22]
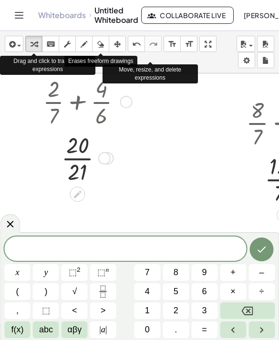
click at [205, 293] on span "6" at bounding box center [204, 291] width 5 height 13
click at [110, 293] on button "Fraction" at bounding box center [103, 291] width 26 height 17
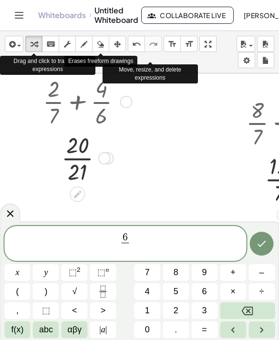
click at [180, 270] on button "8" at bounding box center [175, 272] width 26 height 17
click at [269, 330] on button "Right arrow" at bounding box center [261, 329] width 26 height 17
click at [235, 277] on span "+" at bounding box center [232, 272] width 5 height 13
click at [148, 271] on span "7" at bounding box center [147, 272] width 5 height 13
click at [108, 289] on icon "Fraction" at bounding box center [103, 291] width 12 height 12
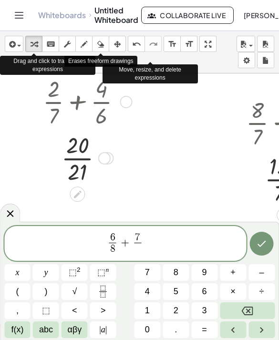
click at [206, 267] on span "9" at bounding box center [204, 272] width 5 height 13
click at [266, 240] on icon "Done" at bounding box center [261, 243] width 11 height 11
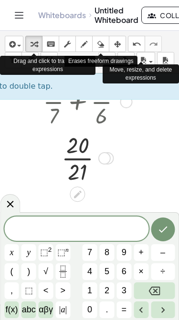
click at [88, 278] on button "4" at bounding box center [89, 271] width 15 height 17
click at [67, 276] on icon "Fraction" at bounding box center [63, 271] width 12 height 12
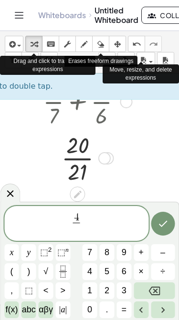
click at [107, 274] on span "5" at bounding box center [106, 271] width 5 height 13
click at [169, 307] on button "Right arrow" at bounding box center [162, 309] width 24 height 17
click at [145, 250] on button "+" at bounding box center [140, 252] width 15 height 17
click at [94, 251] on button "7" at bounding box center [89, 252] width 15 height 17
click at [64, 274] on icon "Fraction" at bounding box center [63, 271] width 12 height 12
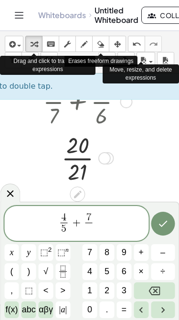
click at [108, 275] on span "5" at bounding box center [106, 271] width 5 height 13
click at [165, 223] on icon "Done" at bounding box center [162, 223] width 11 height 11
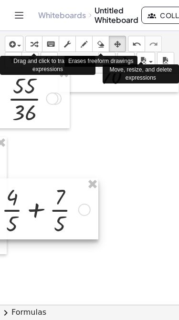
scroll to position [329, 192]
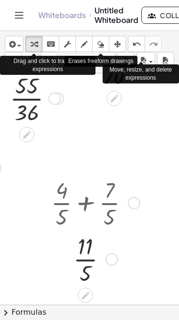
click at [86, 222] on div at bounding box center [93, 202] width 95 height 56
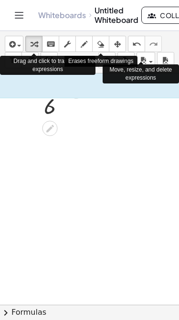
scroll to position [460, 89]
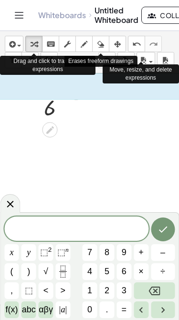
click at [124, 291] on span "3" at bounding box center [123, 290] width 5 height 13
click at [70, 278] on button "Fraction" at bounding box center [62, 271] width 15 height 17
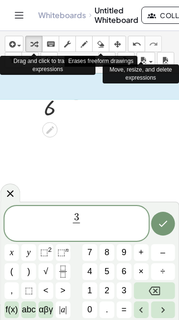
click at [95, 275] on button "4" at bounding box center [89, 271] width 15 height 17
click at [135, 255] on button "+" at bounding box center [140, 252] width 15 height 17
click at [166, 303] on button "Right arrow" at bounding box center [162, 309] width 24 height 17
click at [160, 285] on icon "Backspace" at bounding box center [153, 290] width 11 height 11
click at [161, 290] on button "Backspace" at bounding box center [153, 290] width 41 height 17
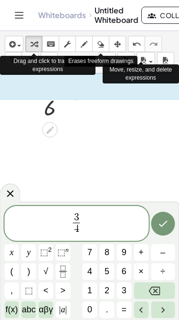
click at [164, 311] on icon "Right arrow" at bounding box center [162, 309] width 11 height 11
click at [139, 254] on span "+" at bounding box center [140, 252] width 5 height 13
click at [110, 292] on button "2" at bounding box center [107, 290] width 15 height 17
click at [65, 271] on rect "Fraction" at bounding box center [62, 271] width 7 height 0
click at [109, 252] on span "8" at bounding box center [106, 252] width 5 height 13
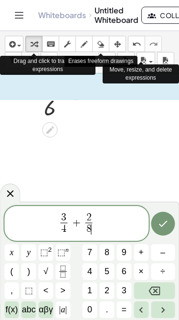
click at [172, 221] on button "Done" at bounding box center [162, 223] width 24 height 24
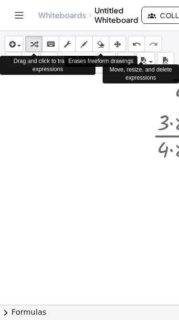
scroll to position [624, 0]
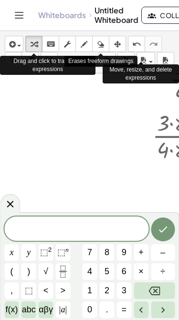
click at [108, 292] on span "2" at bounding box center [106, 290] width 5 height 13
click at [60, 271] on rect "Fraction" at bounding box center [62, 271] width 7 height 0
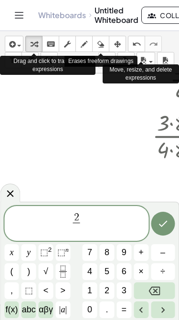
click at [125, 269] on span "6" at bounding box center [123, 271] width 5 height 13
click at [167, 304] on icon "Right arrow" at bounding box center [162, 309] width 11 height 11
click at [138, 254] on span "+" at bounding box center [140, 252] width 5 height 13
click at [108, 250] on span "8" at bounding box center [106, 252] width 5 height 13
click at [66, 271] on icon "Fraction" at bounding box center [63, 271] width 12 height 12
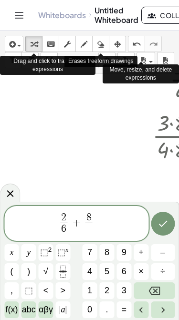
click at [122, 273] on span "6" at bounding box center [123, 271] width 5 height 13
click at [160, 228] on icon "Done" at bounding box center [162, 223] width 11 height 11
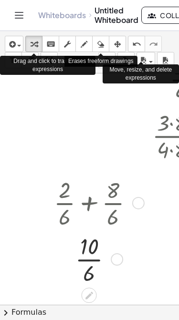
click at [93, 212] on div at bounding box center [97, 202] width 96 height 56
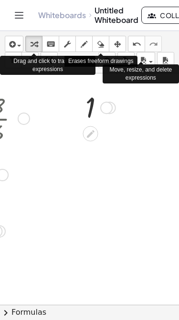
scroll to position [717, 114]
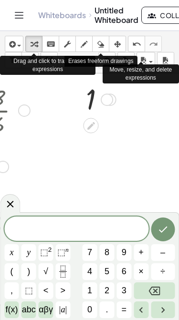
click at [100, 288] on button "2" at bounding box center [107, 290] width 15 height 17
click at [99, 288] on div "2 ​ x y ⬚ 2 ⬚ n 7 8 9 + – ( ) √ 4 5 6 × ÷ , ⬚ < > 1 2 3 f(x) abc αβγ | a | 0 . =" at bounding box center [89, 267] width 170 height 101
click at [162, 287] on button "Backspace" at bounding box center [153, 290] width 41 height 17
click at [95, 291] on button "1" at bounding box center [89, 290] width 15 height 17
click at [94, 315] on button "0" at bounding box center [89, 309] width 15 height 17
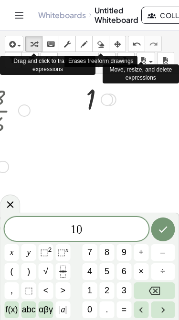
click at [66, 270] on icon "Fraction" at bounding box center [63, 271] width 12 height 12
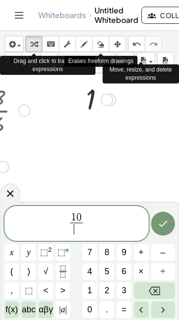
click at [129, 254] on button "9" at bounding box center [123, 252] width 15 height 17
click at [166, 304] on icon "Right arrow" at bounding box center [162, 309] width 11 height 11
click at [145, 253] on button "+" at bounding box center [140, 252] width 15 height 17
click at [126, 260] on button "9" at bounding box center [123, 252] width 15 height 17
click at [155, 282] on button "Backspace" at bounding box center [153, 290] width 41 height 17
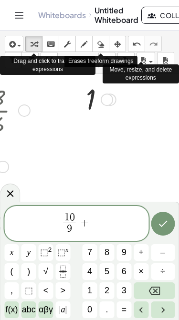
click at [123, 271] on span "6" at bounding box center [123, 271] width 5 height 13
click at [66, 267] on icon "Fraction" at bounding box center [63, 271] width 12 height 12
click at [92, 287] on span "1" at bounding box center [89, 290] width 5 height 13
click at [93, 311] on button "0" at bounding box center [89, 309] width 15 height 17
click at [165, 221] on icon "Done" at bounding box center [162, 223] width 11 height 11
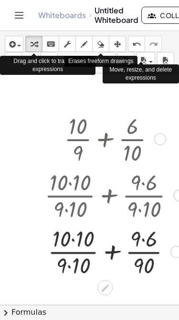
scroll to position [798, 150]
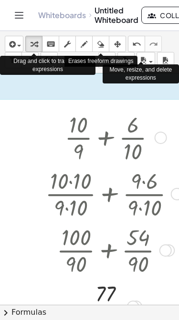
click at [150, 274] on div at bounding box center [114, 249] width 204 height 56
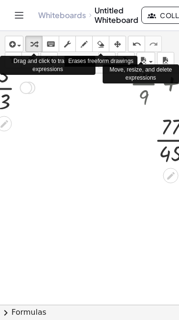
scroll to position [852, 83]
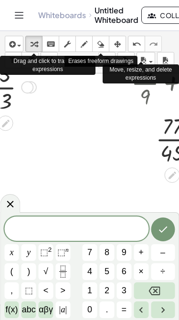
click at [94, 290] on button "1" at bounding box center [89, 290] width 15 height 17
click at [96, 303] on button "0" at bounding box center [89, 309] width 15 height 17
click at [65, 275] on icon "Fraction" at bounding box center [62, 274] width 5 height 5
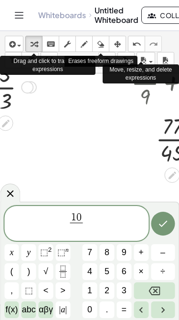
click at [125, 293] on span "3" at bounding box center [123, 290] width 5 height 13
click at [164, 309] on icon "Right arrow" at bounding box center [162, 309] width 11 height 11
click at [142, 250] on span "+" at bounding box center [140, 252] width 5 height 13
click at [93, 252] on button "7" at bounding box center [89, 252] width 15 height 17
click at [63, 279] on button "Fraction" at bounding box center [62, 271] width 15 height 17
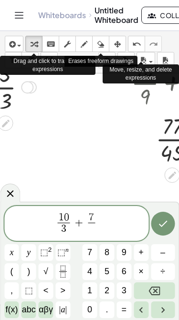
click at [123, 280] on button "6" at bounding box center [123, 271] width 15 height 17
click at [174, 221] on button "Done" at bounding box center [162, 223] width 24 height 24
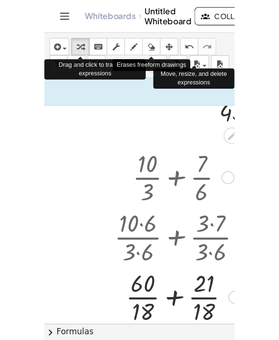
scroll to position [930, 73]
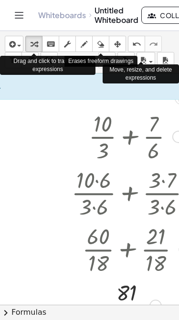
click at [140, 271] on div at bounding box center [135, 248] width 194 height 56
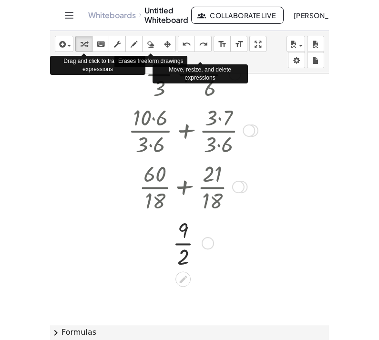
scroll to position [998, 68]
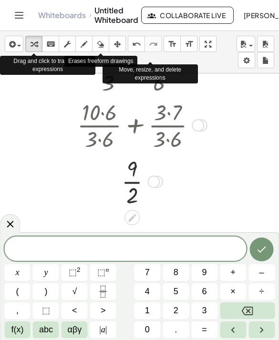
click at [203, 272] on span "9" at bounding box center [204, 272] width 5 height 13
click at [114, 290] on button "Fraction" at bounding box center [103, 291] width 26 height 17
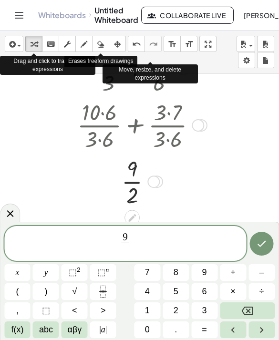
click at [211, 302] on button "3" at bounding box center [204, 310] width 26 height 17
click at [271, 333] on button "Right arrow" at bounding box center [261, 329] width 26 height 17
click at [240, 270] on button "+" at bounding box center [233, 272] width 26 height 17
click at [152, 271] on button "7" at bounding box center [147, 272] width 26 height 17
click at [108, 287] on icon "Fraction" at bounding box center [103, 291] width 12 height 12
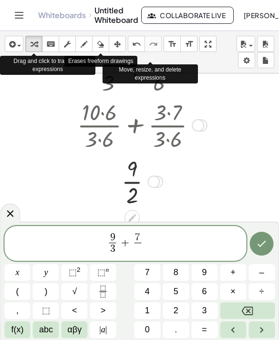
click at [212, 291] on button "6" at bounding box center [204, 291] width 26 height 17
click at [268, 243] on button "Done" at bounding box center [262, 243] width 24 height 24
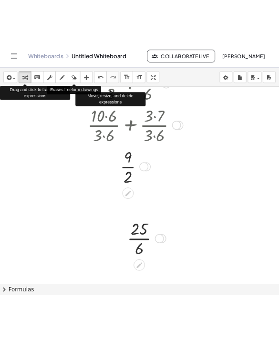
scroll to position [998, 26]
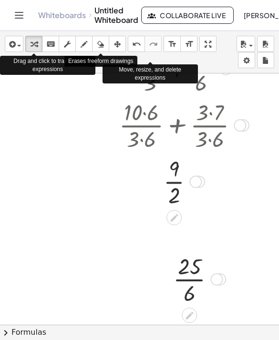
click at [40, 19] on link "Whiteboards" at bounding box center [62, 15] width 48 height 10
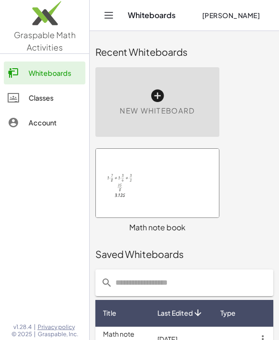
click at [188, 188] on div at bounding box center [157, 183] width 123 height 69
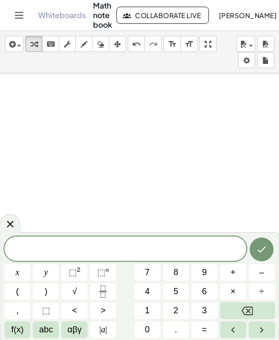
scroll to position [15, 0]
click at [210, 303] on button "3" at bounding box center [204, 310] width 26 height 17
click at [114, 287] on button "Fraction" at bounding box center [103, 291] width 26 height 17
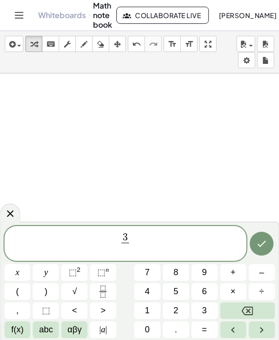
click at [158, 294] on button "4" at bounding box center [147, 291] width 26 height 17
click at [152, 246] on span "3 4 ​ ​" at bounding box center [124, 243] width 241 height 25
click at [262, 294] on span "÷" at bounding box center [261, 291] width 5 height 13
click at [108, 295] on icon "Fraction" at bounding box center [103, 291] width 12 height 12
click at [152, 314] on button "1" at bounding box center [147, 310] width 26 height 17
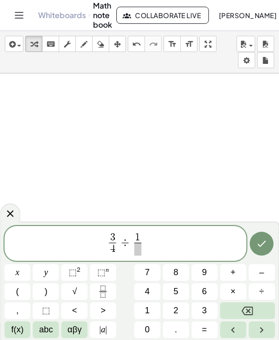
click at [139, 255] on span at bounding box center [137, 248] width 7 height 13
click at [201, 279] on button "9" at bounding box center [204, 272] width 26 height 17
click at [255, 310] on button "Backspace" at bounding box center [247, 310] width 55 height 17
click at [148, 312] on span "1" at bounding box center [147, 310] width 5 height 13
click at [211, 287] on button "6" at bounding box center [204, 291] width 26 height 17
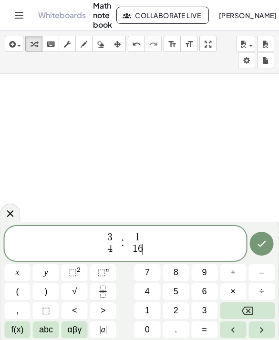
click at [256, 246] on icon "Done" at bounding box center [261, 243] width 11 height 11
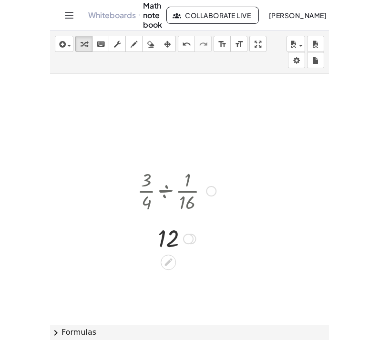
scroll to position [0, 0]
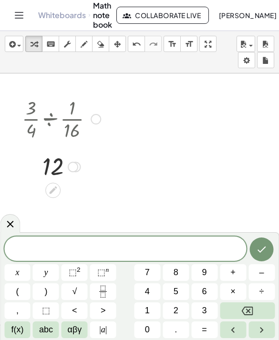
click at [207, 308] on button "3" at bounding box center [204, 310] width 26 height 17
click at [107, 289] on icon "Fraction" at bounding box center [103, 291] width 12 height 12
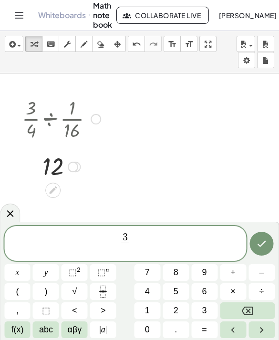
click at [148, 277] on span "7" at bounding box center [147, 272] width 5 height 13
click at [263, 325] on icon "Right arrow" at bounding box center [261, 329] width 11 height 11
click at [237, 271] on button "+" at bounding box center [233, 272] width 26 height 17
click at [153, 311] on button "1" at bounding box center [147, 310] width 26 height 17
click at [107, 288] on icon "Fraction" at bounding box center [103, 291] width 12 height 12
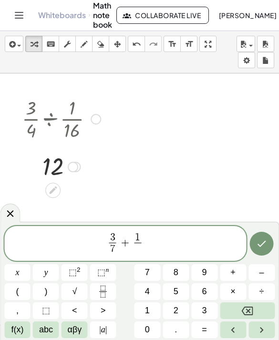
click at [216, 296] on button "6" at bounding box center [204, 291] width 26 height 17
click at [254, 311] on button "Backspace" at bounding box center [247, 310] width 55 height 17
click at [206, 311] on span "3" at bounding box center [204, 310] width 5 height 13
click at [264, 244] on icon "Done" at bounding box center [261, 243] width 11 height 11
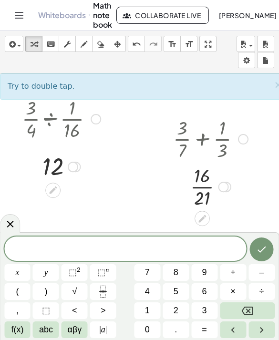
click at [107, 232] on div at bounding box center [139, 335] width 279 height 525
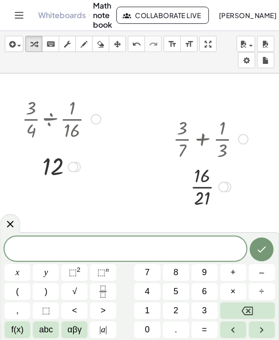
click at [155, 310] on button "1" at bounding box center [147, 310] width 26 height 17
click at [105, 297] on icon "Fraction" at bounding box center [102, 294] width 5 height 5
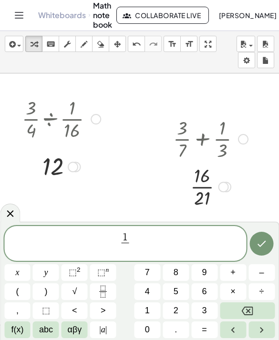
click at [179, 290] on button "5" at bounding box center [175, 291] width 26 height 17
click at [143, 249] on span "1 5 ​ ​" at bounding box center [124, 243] width 241 height 25
click at [15, 273] on span "x" at bounding box center [17, 272] width 4 height 13
click at [206, 330] on span "=" at bounding box center [203, 329] width 5 height 13
click at [151, 274] on button "7" at bounding box center [147, 272] width 26 height 17
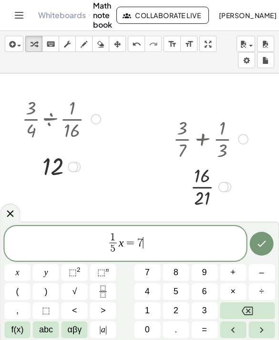
click at [151, 333] on button "0" at bounding box center [147, 329] width 26 height 17
click at [260, 247] on icon "Done" at bounding box center [261, 243] width 11 height 11
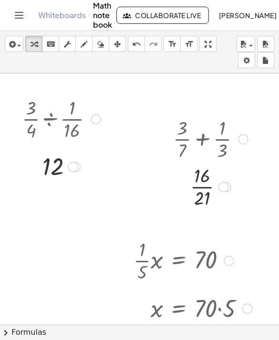
click at [242, 264] on div at bounding box center [193, 260] width 128 height 48
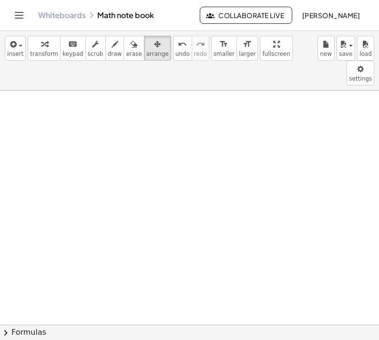
click at [342, 43] on icon "button" at bounding box center [343, 44] width 9 height 11
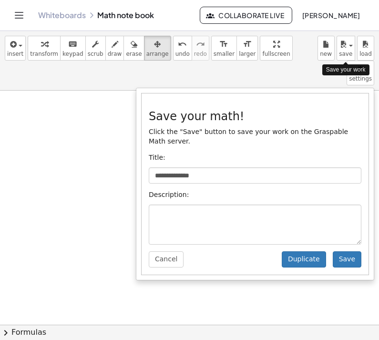
click at [221, 138] on div "**********" at bounding box center [254, 183] width 227 height 181
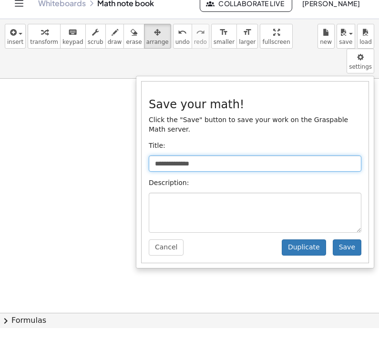
click at [199, 167] on input "**********" at bounding box center [255, 175] width 212 height 16
type input "*"
type input "*********"
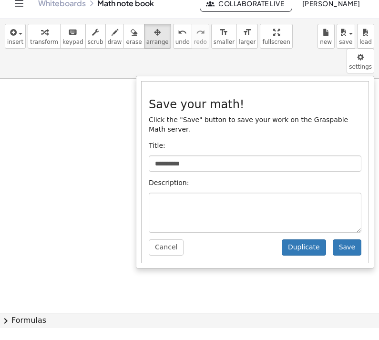
click at [351, 251] on button "Save" at bounding box center [346, 259] width 29 height 16
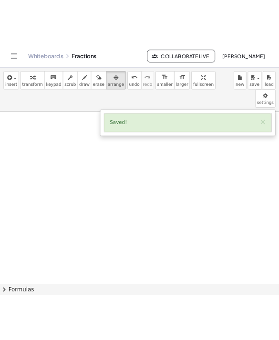
scroll to position [0, 0]
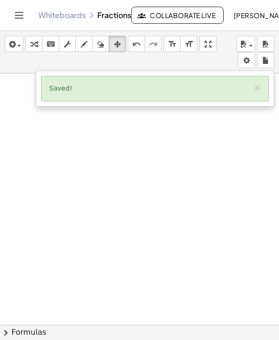
click at [61, 173] on div at bounding box center [139, 170] width 279 height 340
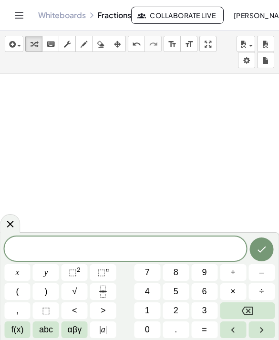
click at [208, 290] on button "6" at bounding box center [204, 291] width 26 height 17
click at [267, 269] on button "–" at bounding box center [261, 272] width 26 height 17
click at [209, 309] on button "3" at bounding box center [204, 310] width 26 height 17
click at [230, 297] on span "×" at bounding box center [232, 291] width 5 height 13
click at [183, 306] on button "2" at bounding box center [175, 310] width 26 height 17
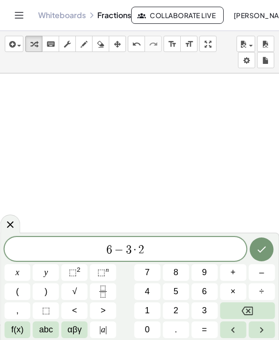
click at [111, 304] on button ">" at bounding box center [103, 310] width 26 height 17
click at [250, 312] on icon "Backspace" at bounding box center [246, 310] width 11 height 9
click at [105, 294] on icon "Fraction" at bounding box center [102, 294] width 5 height 5
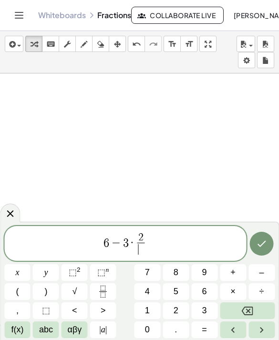
click at [205, 310] on span "3" at bounding box center [204, 310] width 5 height 13
click at [257, 243] on icon "Done" at bounding box center [261, 243] width 11 height 11
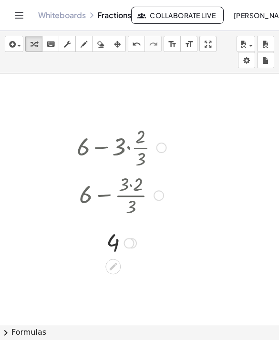
scroll to position [30, 0]
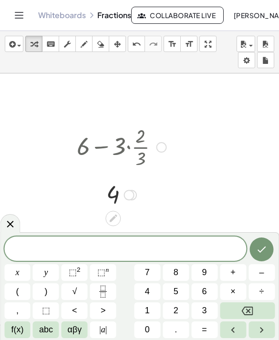
click at [166, 237] on div at bounding box center [124, 248] width 241 height 24
click at [101, 289] on icon "Fraction" at bounding box center [103, 291] width 12 height 12
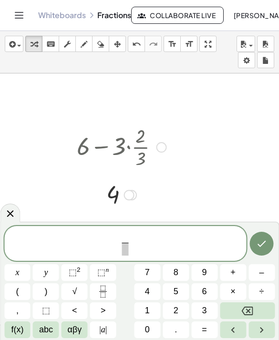
click at [158, 291] on button "4" at bounding box center [147, 291] width 26 height 17
click at [128, 251] on span at bounding box center [124, 248] width 7 height 13
click at [209, 287] on button "6" at bounding box center [204, 291] width 26 height 17
click at [191, 247] on span "4 6 ​ ​" at bounding box center [124, 243] width 241 height 25
click at [267, 289] on button "÷" at bounding box center [261, 291] width 26 height 17
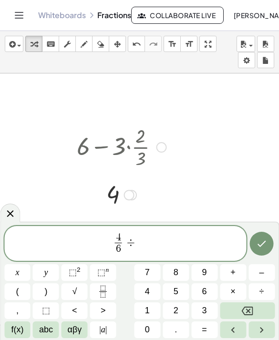
click at [146, 310] on span "1" at bounding box center [147, 310] width 5 height 13
click at [113, 289] on button "Fraction" at bounding box center [103, 291] width 26 height 17
click at [178, 309] on span "2" at bounding box center [175, 310] width 5 height 13
click at [262, 251] on button "Done" at bounding box center [262, 243] width 24 height 24
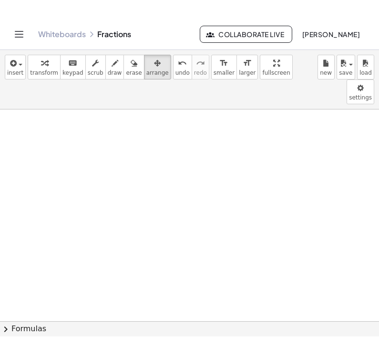
scroll to position [15, 0]
